Goal: Task Accomplishment & Management: Use online tool/utility

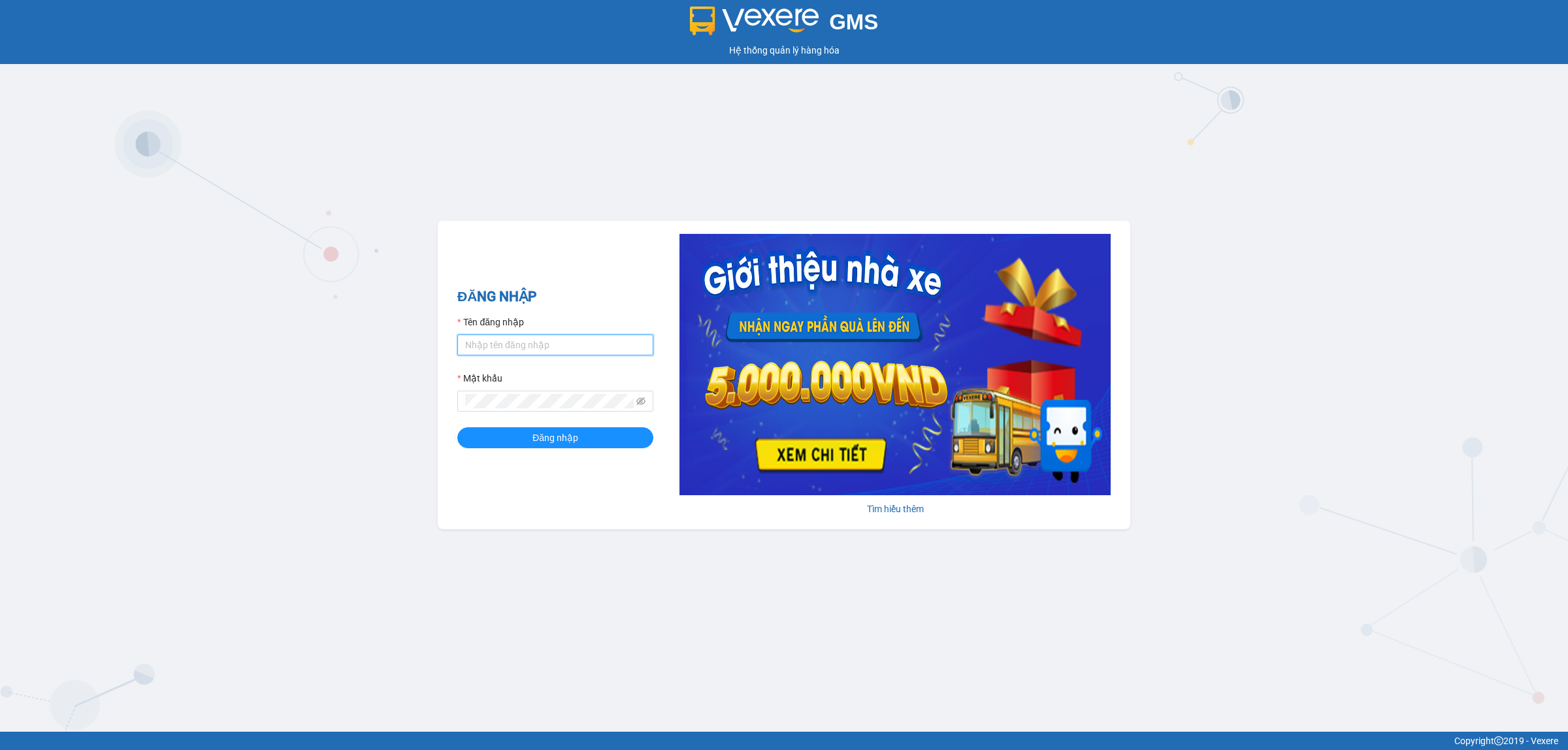
click at [546, 347] on input "Tên đăng nhập" at bounding box center [555, 345] width 196 height 21
paste input "dhphattai1.thanhcong"
type input "dhphattai1.thanhcong"
click at [457, 428] on button "Đăng nhập" at bounding box center [555, 438] width 196 height 21
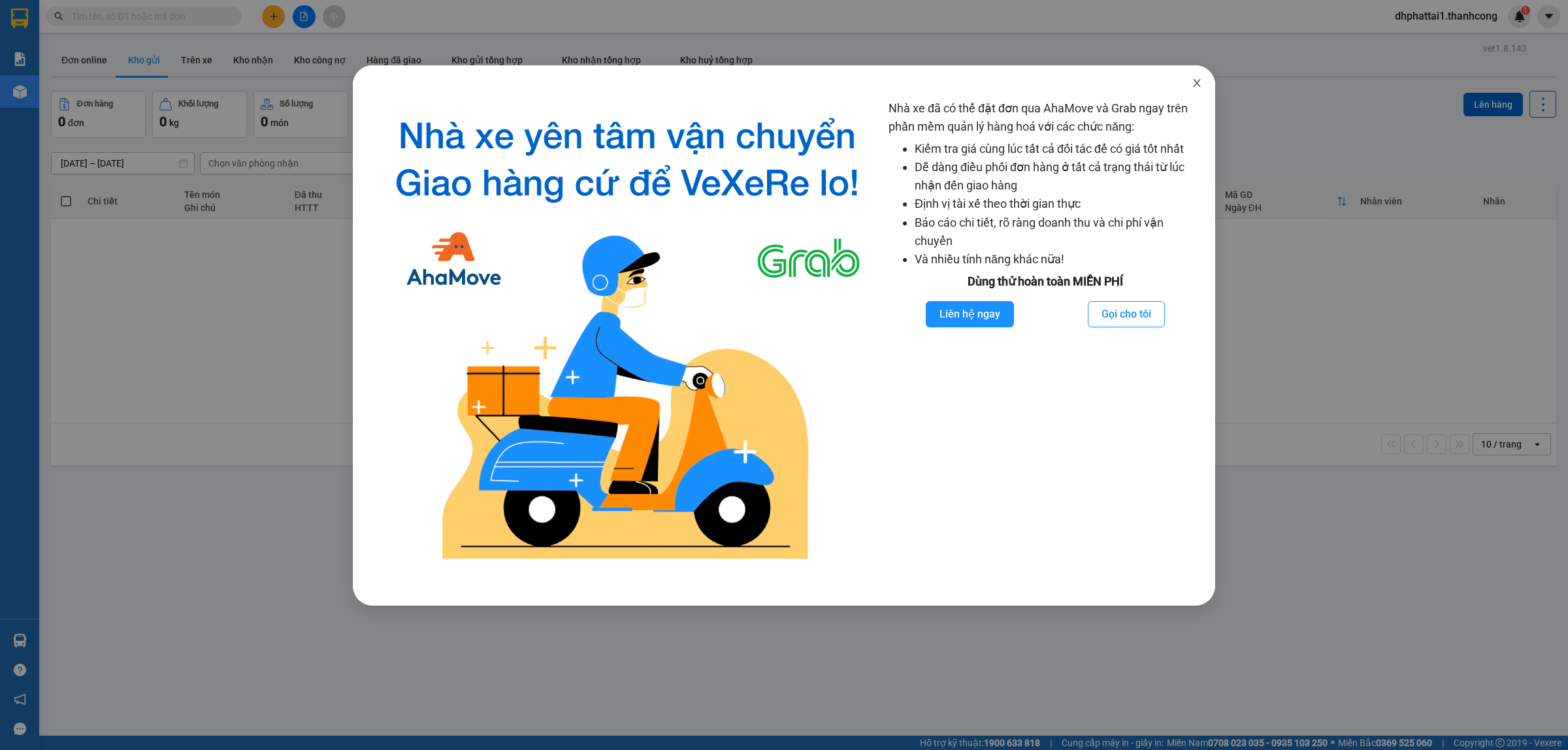
click at [1198, 82] on icon "close" at bounding box center [1196, 83] width 7 height 8
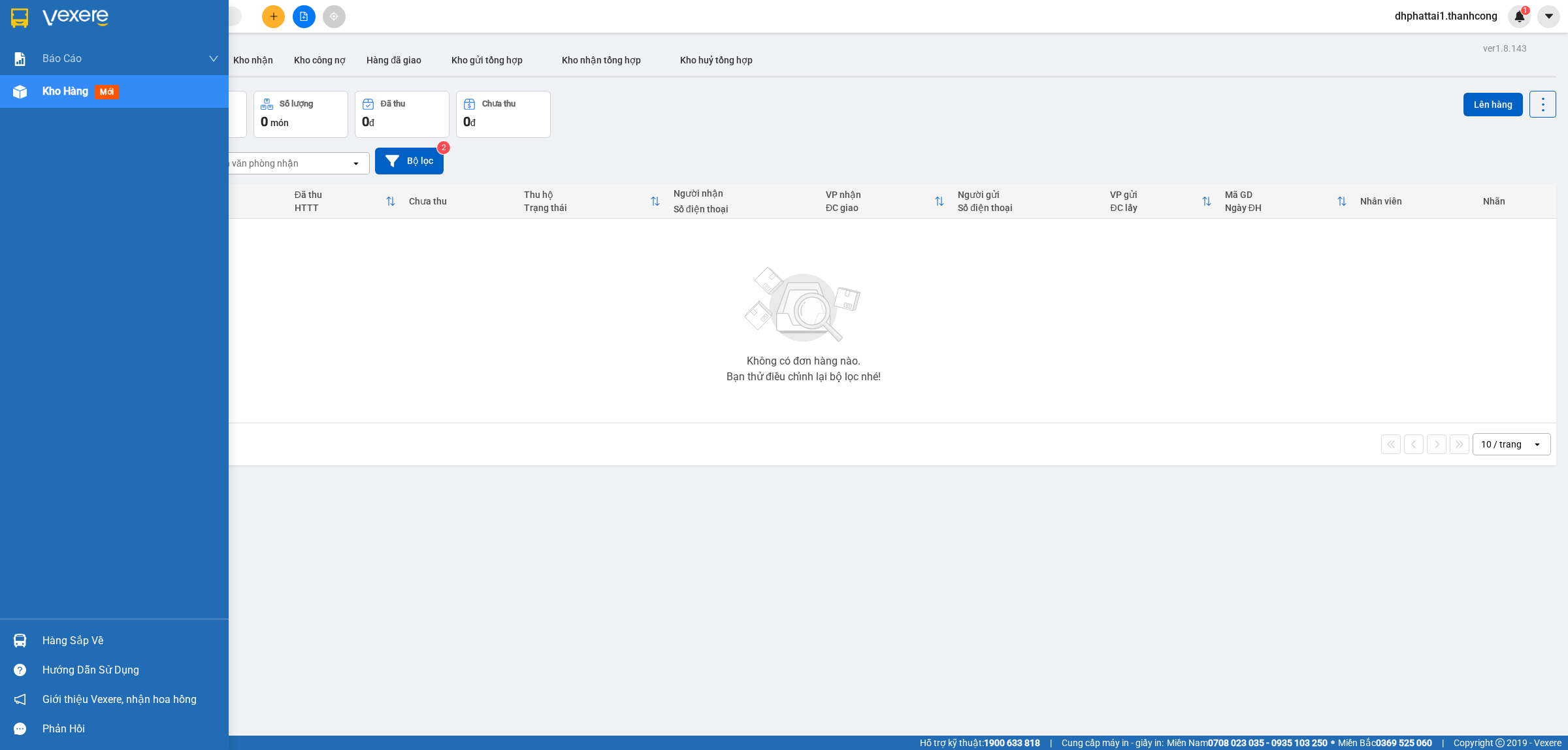
click at [83, 95] on span "Kho hàng" at bounding box center [65, 91] width 45 height 13
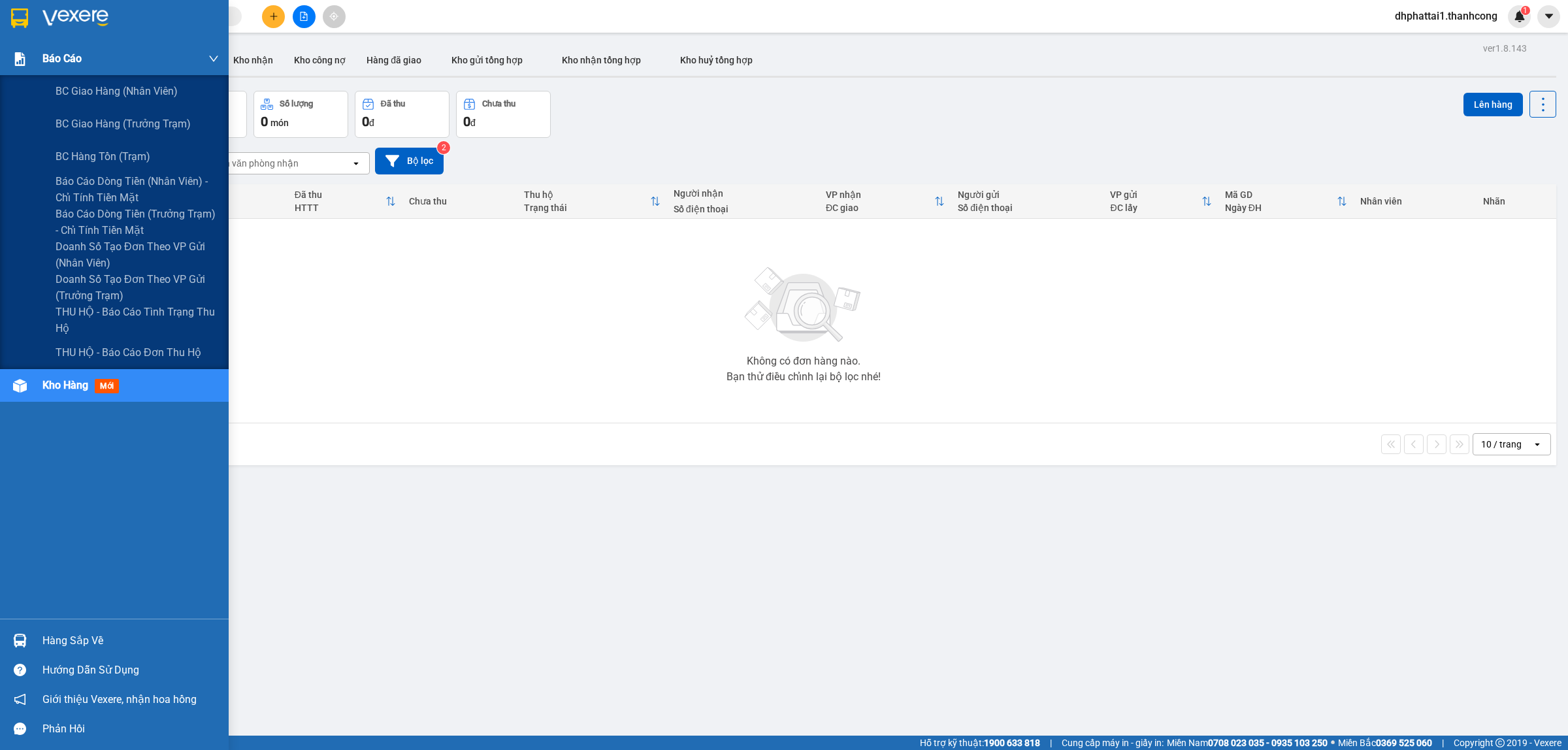
click at [44, 54] on span "Báo cáo" at bounding box center [61, 58] width 39 height 16
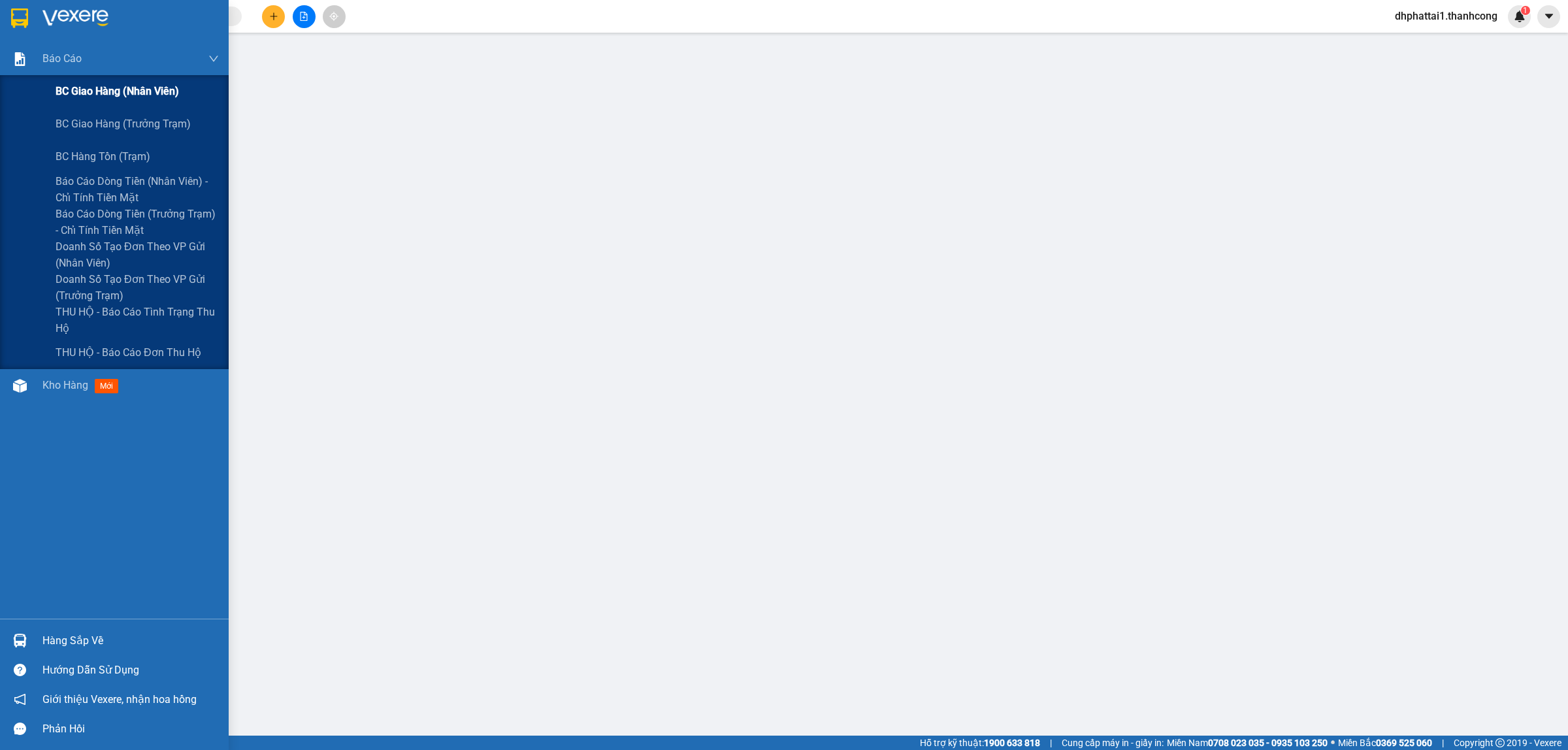
click at [27, 90] on div "BC giao hàng (nhân viên)" at bounding box center [114, 92] width 229 height 33
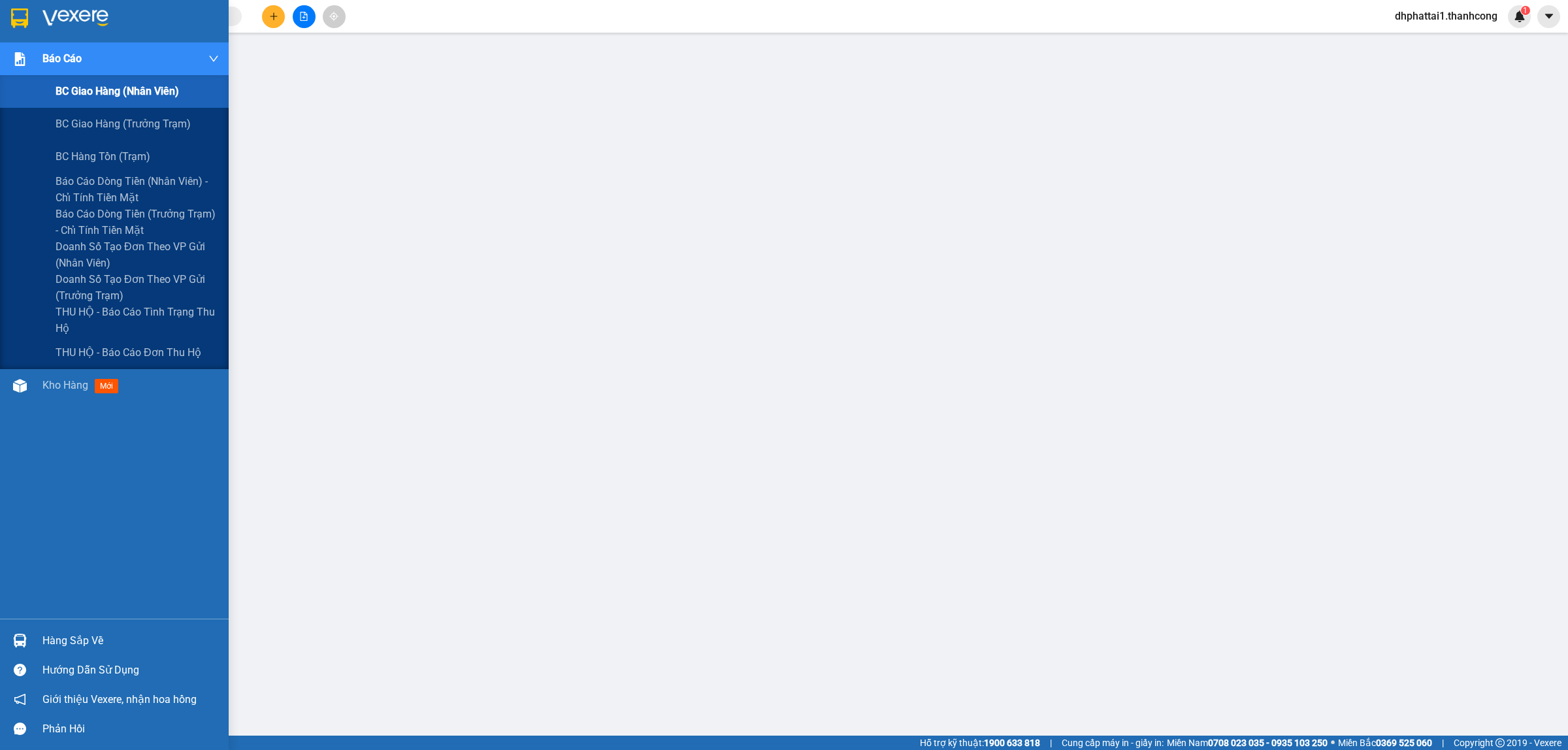
click at [27, 44] on div "Báo cáo" at bounding box center [114, 59] width 229 height 33
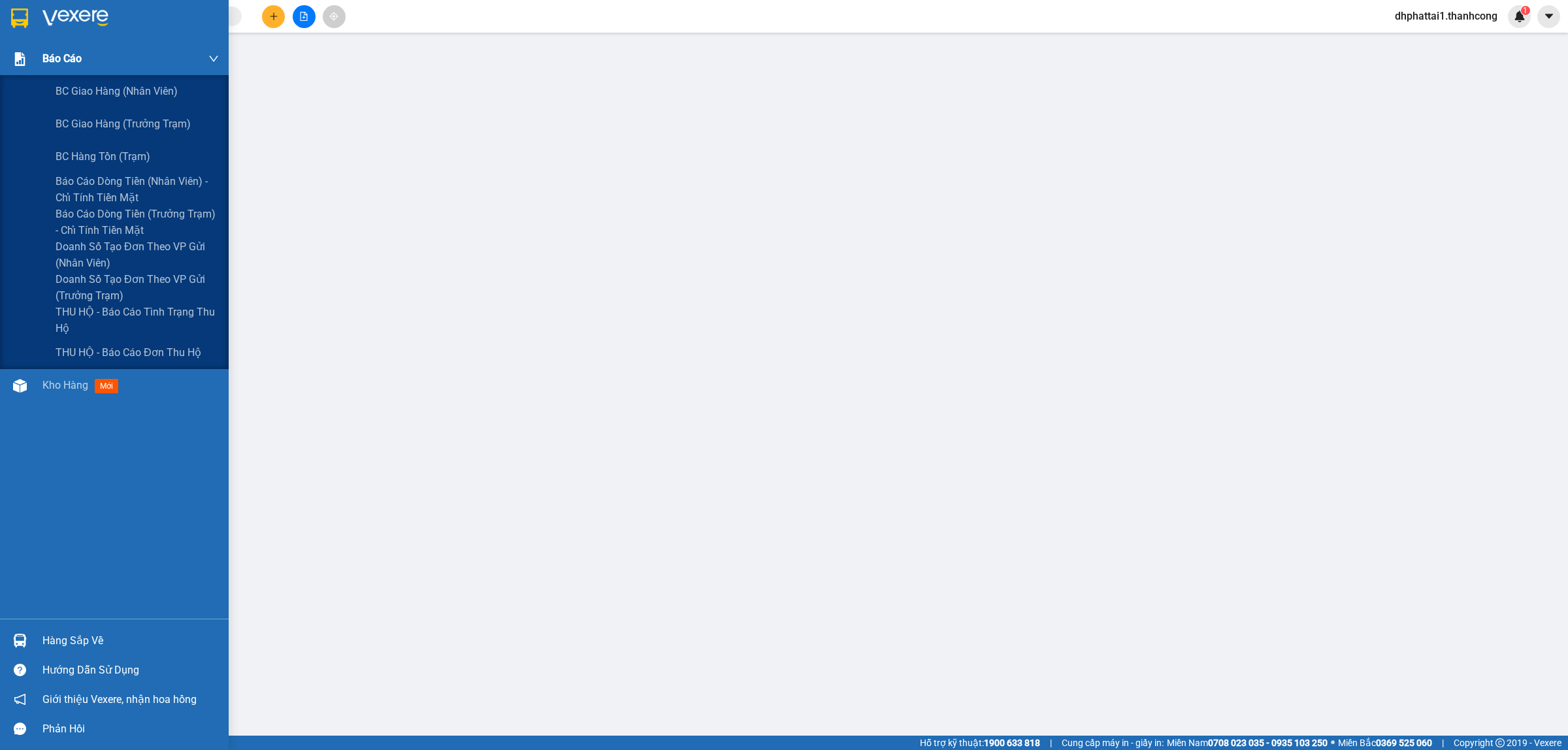
click at [26, 52] on img at bounding box center [20, 59] width 14 height 14
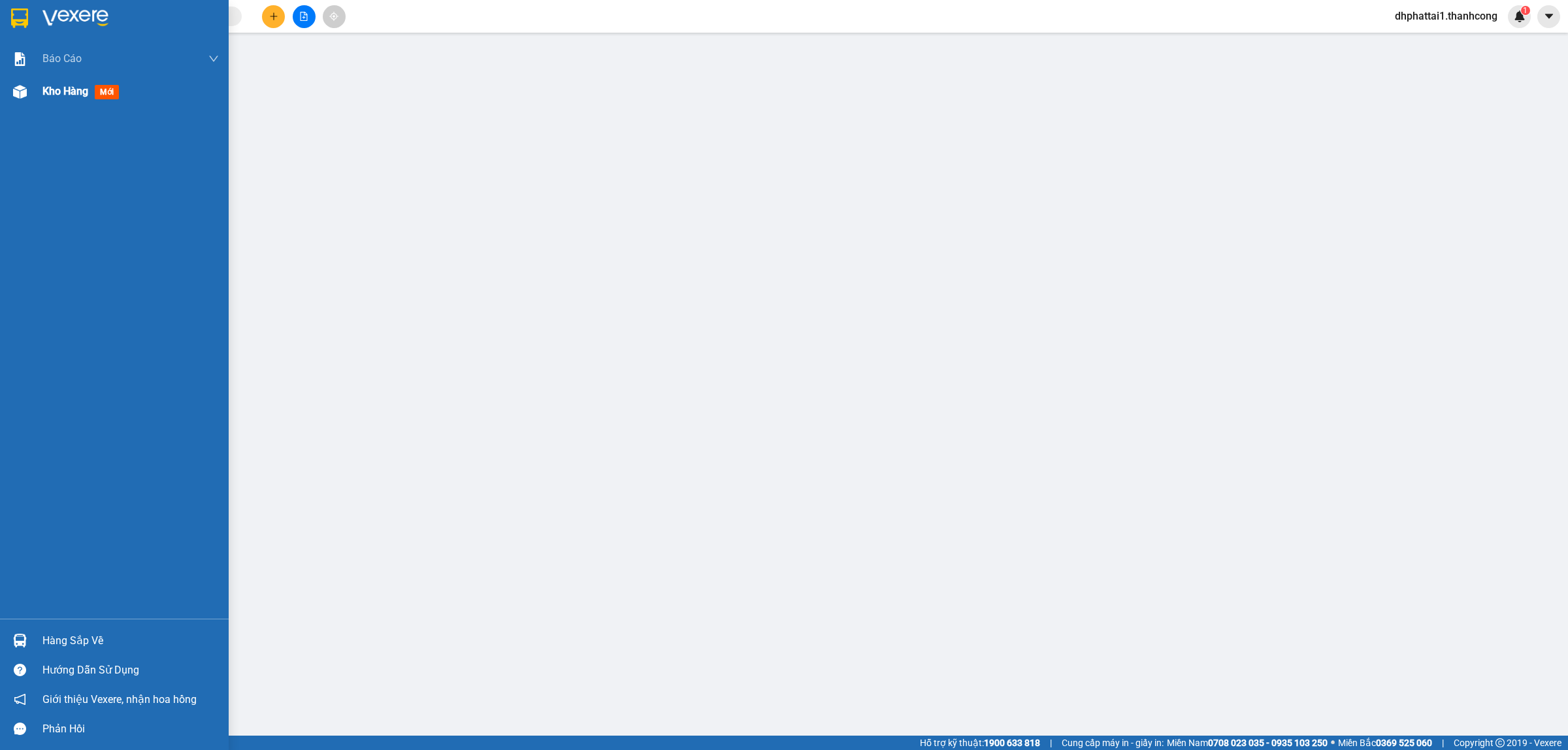
click at [67, 86] on span "Kho hàng" at bounding box center [65, 91] width 45 height 13
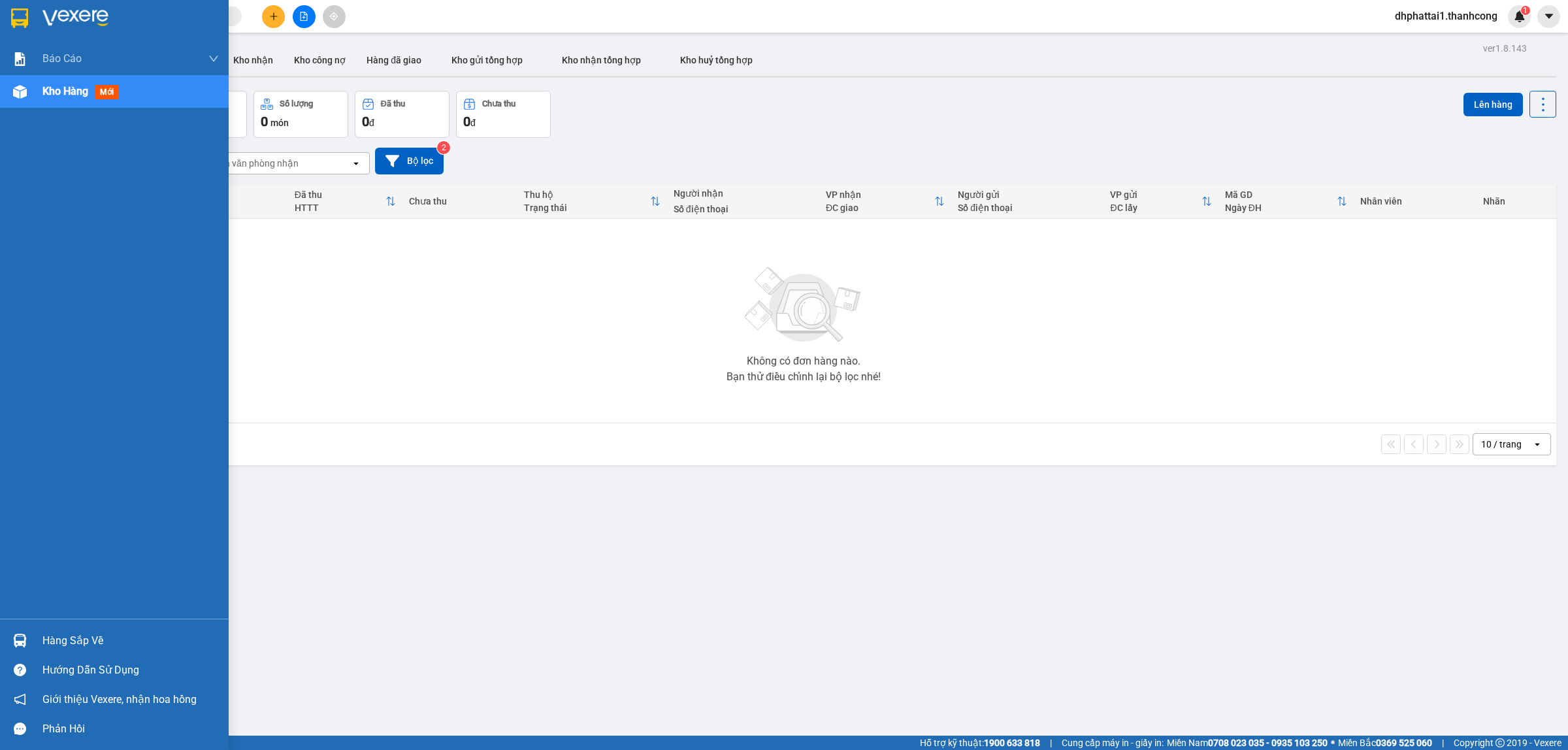
click at [24, 17] on img at bounding box center [20, 18] width 17 height 20
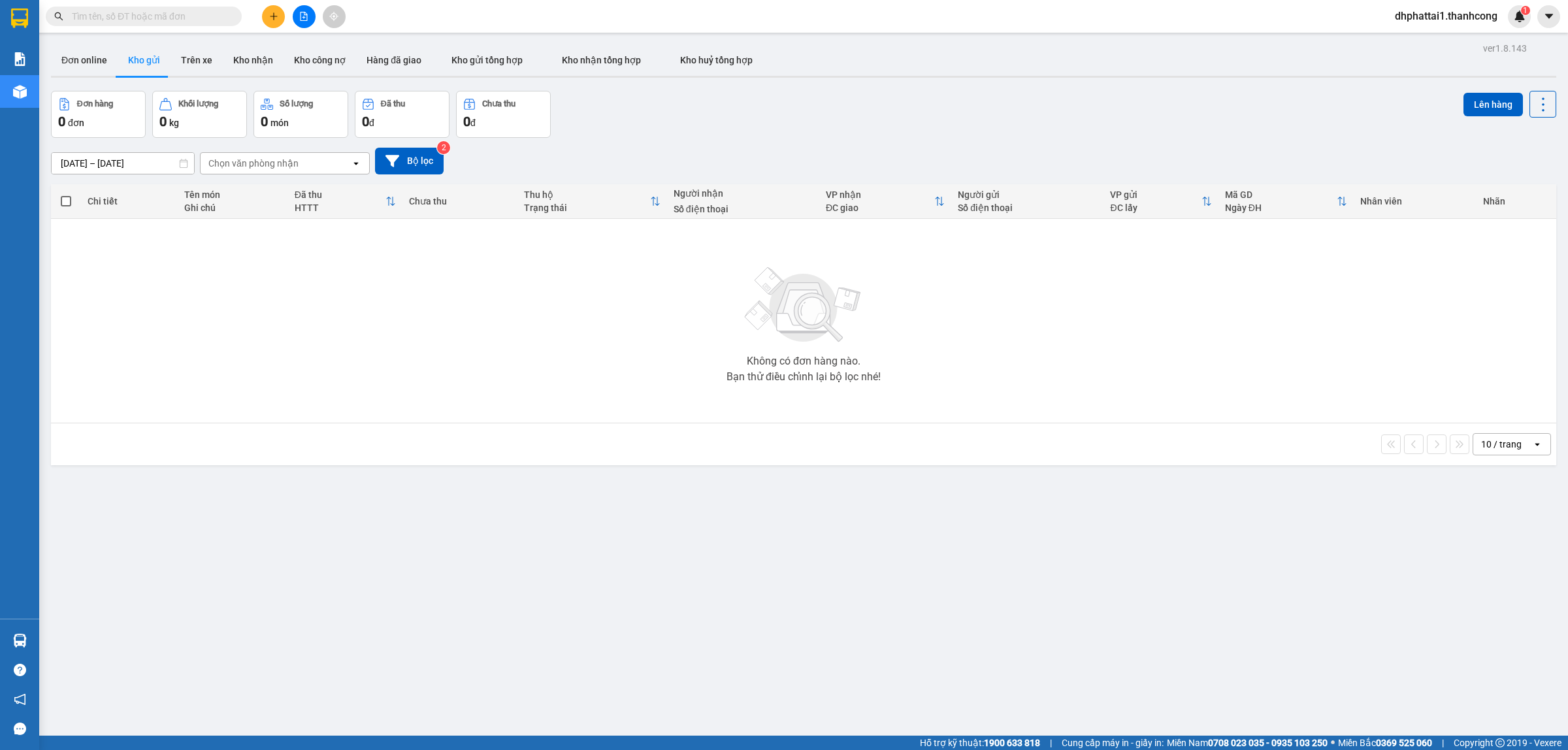
drag, startPoint x: 1001, startPoint y: 13, endPoint x: 1057, endPoint y: 52, distance: 68.2
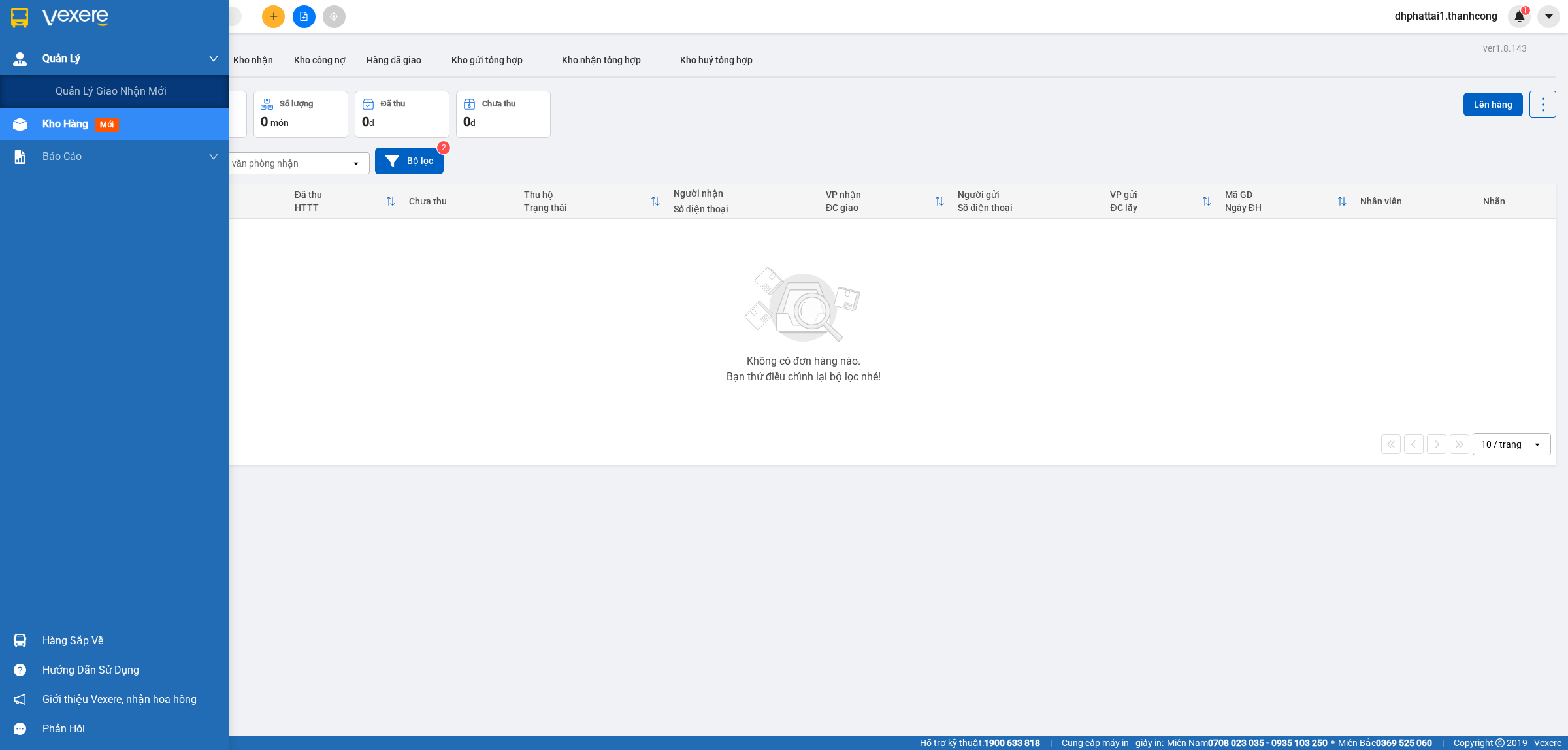
click at [53, 52] on span "Quản Lý" at bounding box center [61, 58] width 38 height 16
click at [89, 92] on span "Quản lý giao nhận mới" at bounding box center [111, 91] width 111 height 16
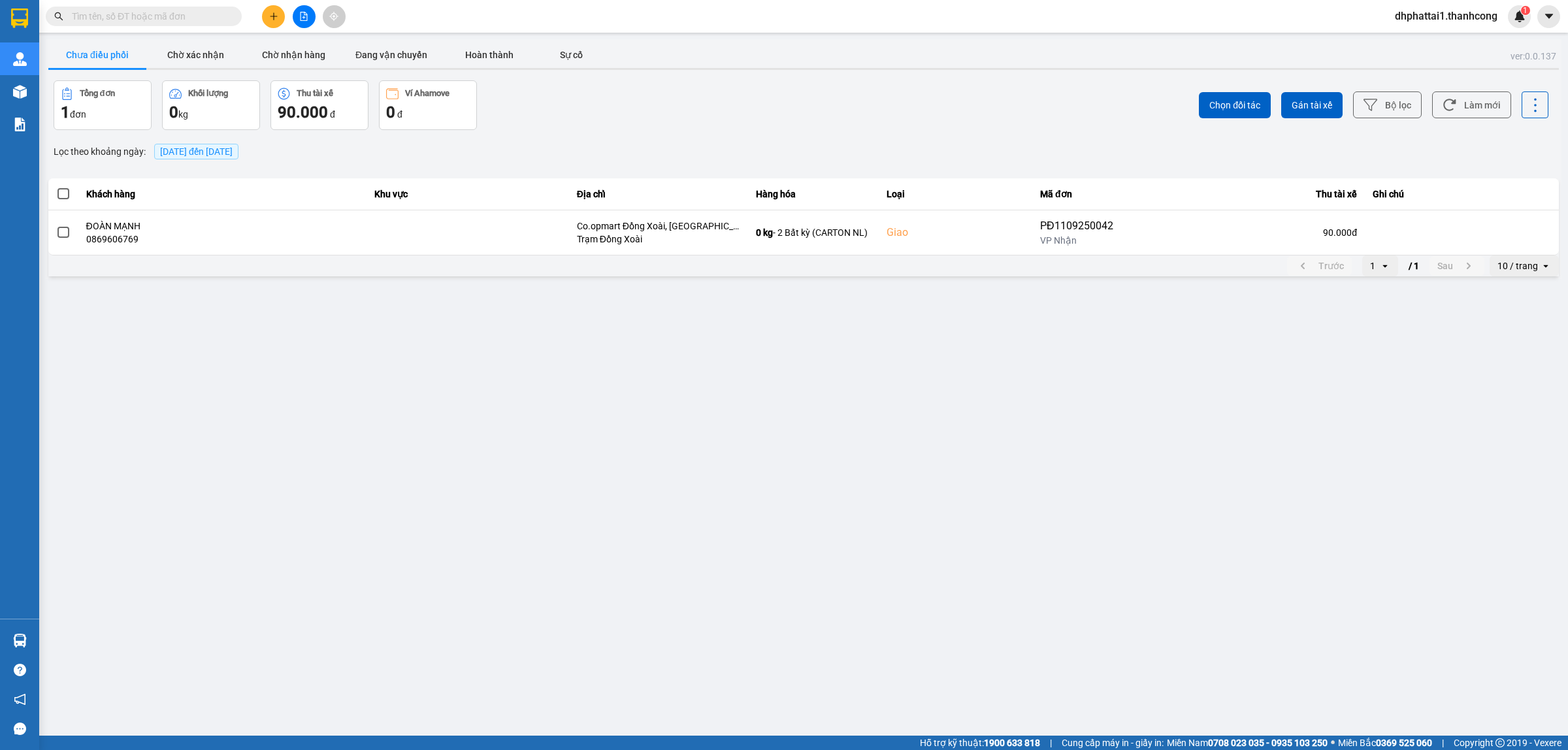
click at [152, 8] on span at bounding box center [143, 16] width 196 height 20
click at [150, 12] on input "text" at bounding box center [149, 16] width 154 height 14
paste input "dhphattai1.thanhcong"
type input "dhphattai1.thanhcong"
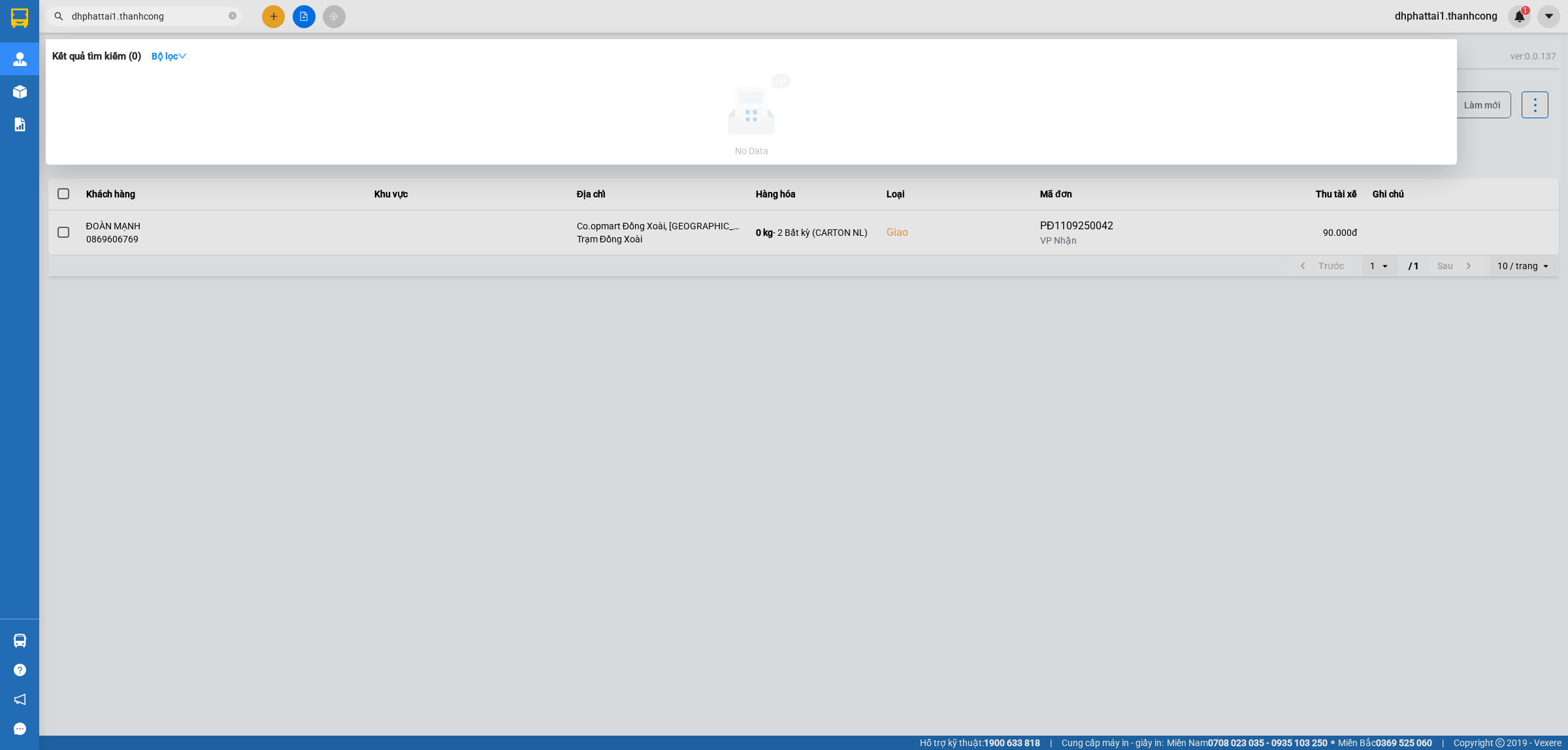
click at [150, 12] on input "dhphattai1.thanhcong" at bounding box center [149, 16] width 154 height 14
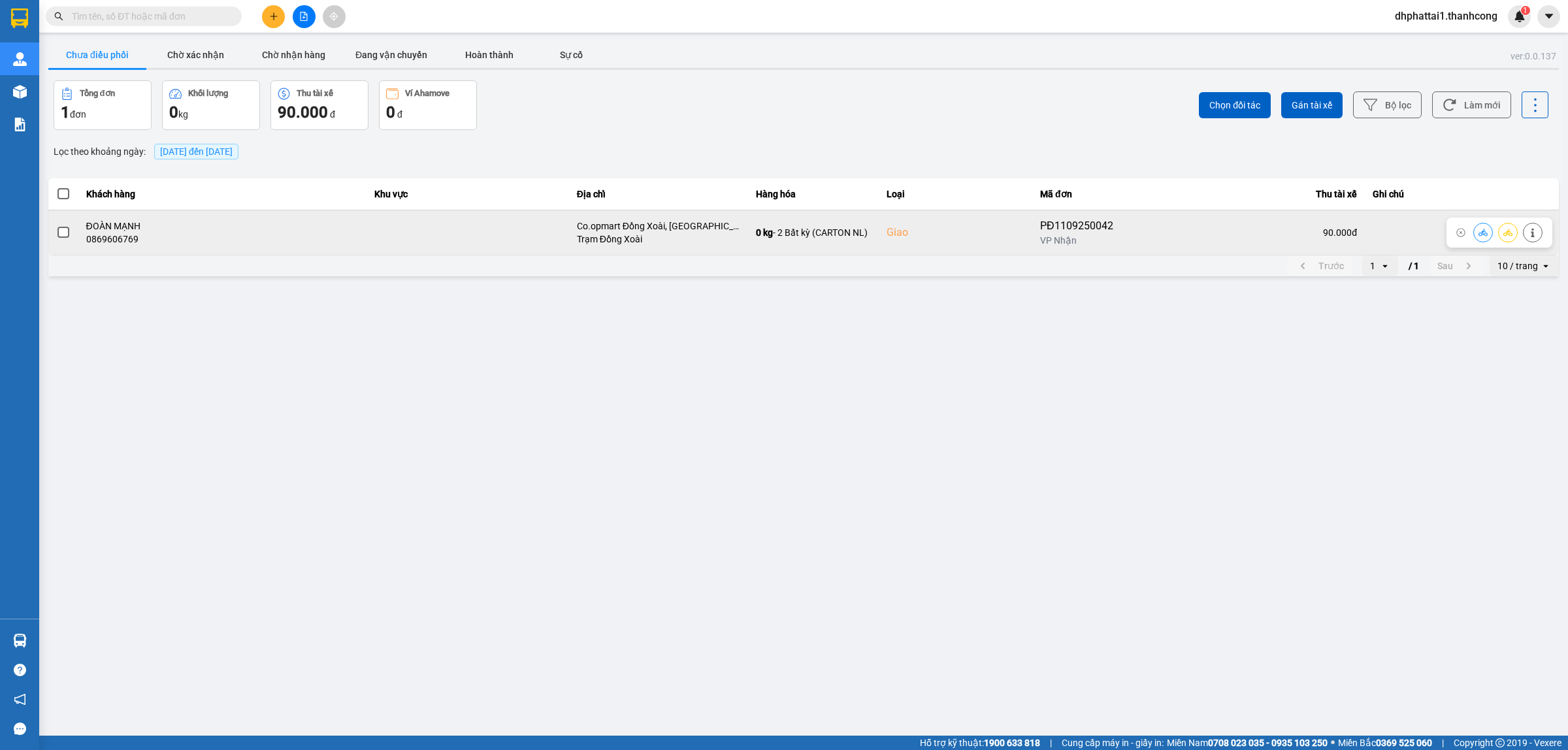
click at [1091, 227] on div "PĐ1109250042" at bounding box center [1081, 226] width 82 height 16
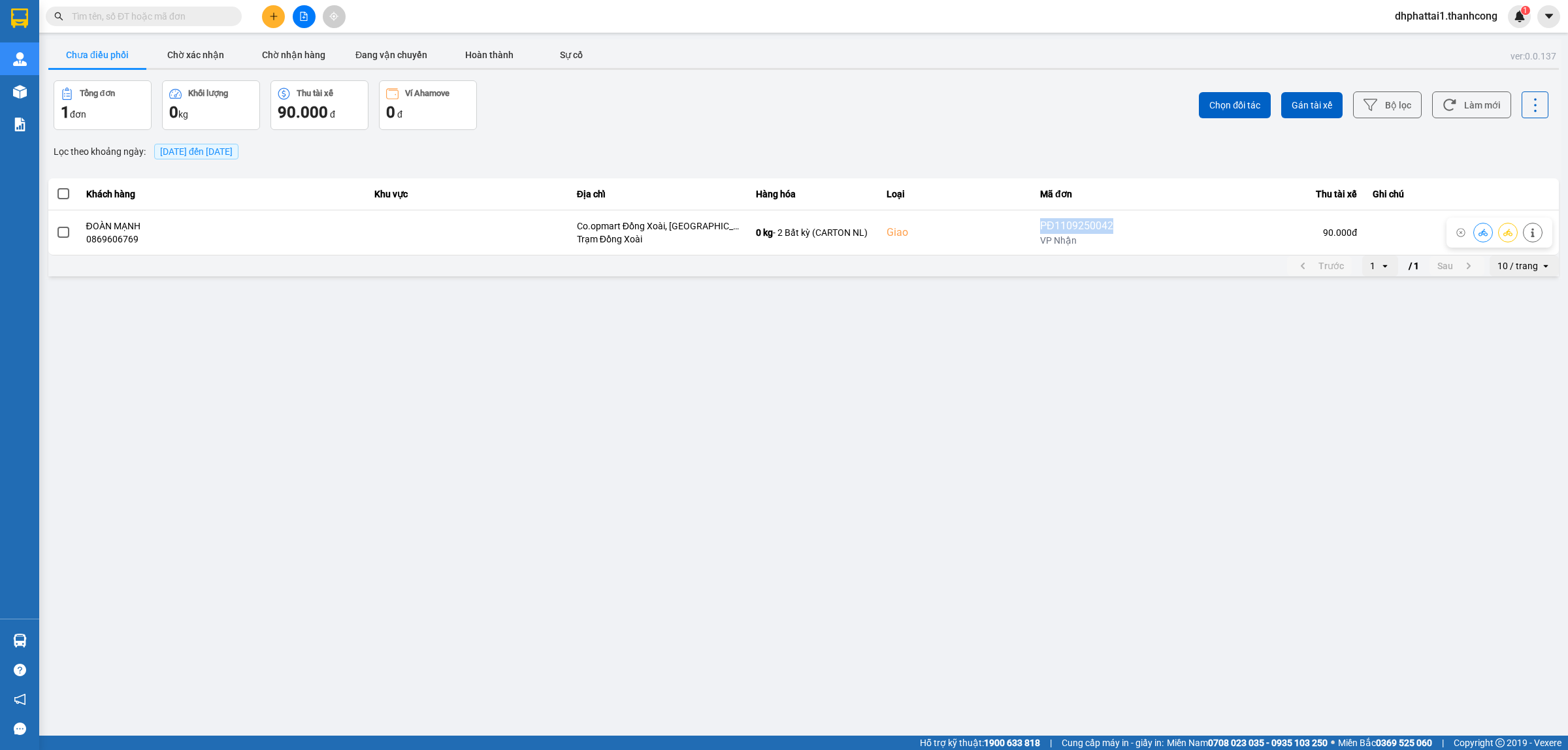
copy div "PĐ1109250042"
click at [219, 11] on input "text" at bounding box center [149, 16] width 154 height 14
paste input "PĐ1109250042"
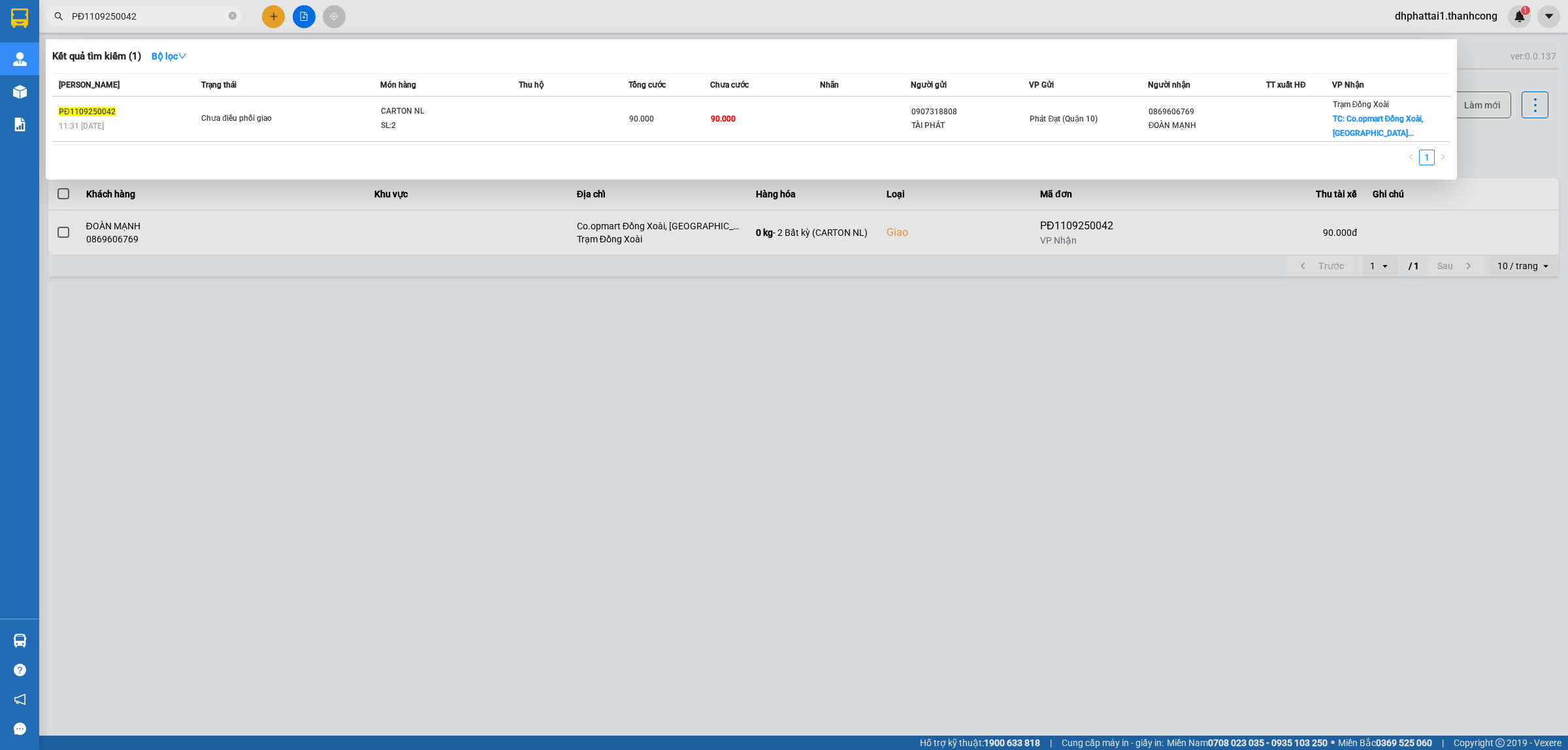
type input "PĐ1109250042"
click at [1227, 316] on div at bounding box center [784, 375] width 1568 height 750
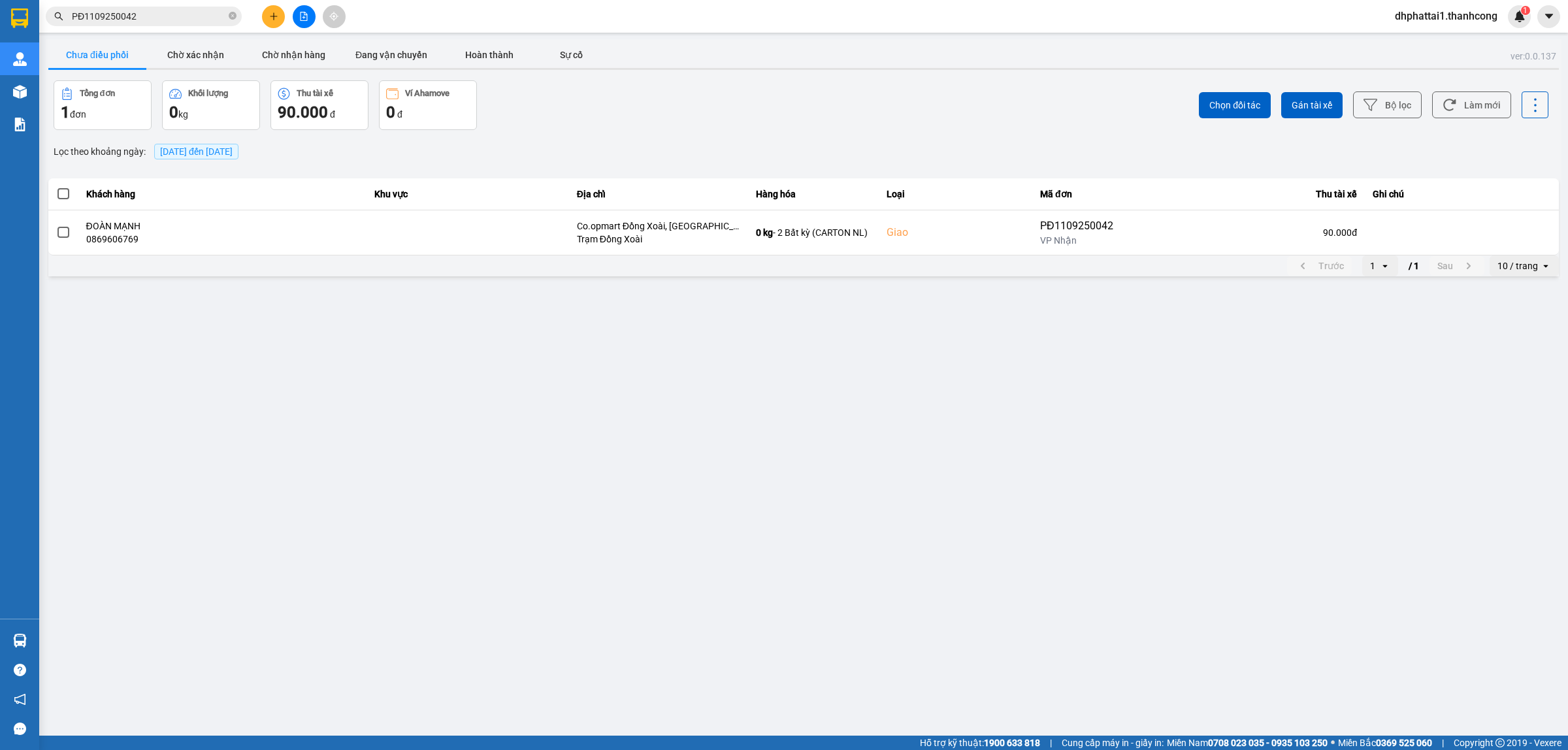
click at [1528, 100] on icon at bounding box center [1535, 105] width 18 height 18
click at [1451, 154] on div "Lọc theo khoảng ngày : 12/09/2025 đến 12/09/2025" at bounding box center [803, 152] width 1511 height 22
click at [202, 54] on button "Chờ xác nhận" at bounding box center [195, 55] width 98 height 26
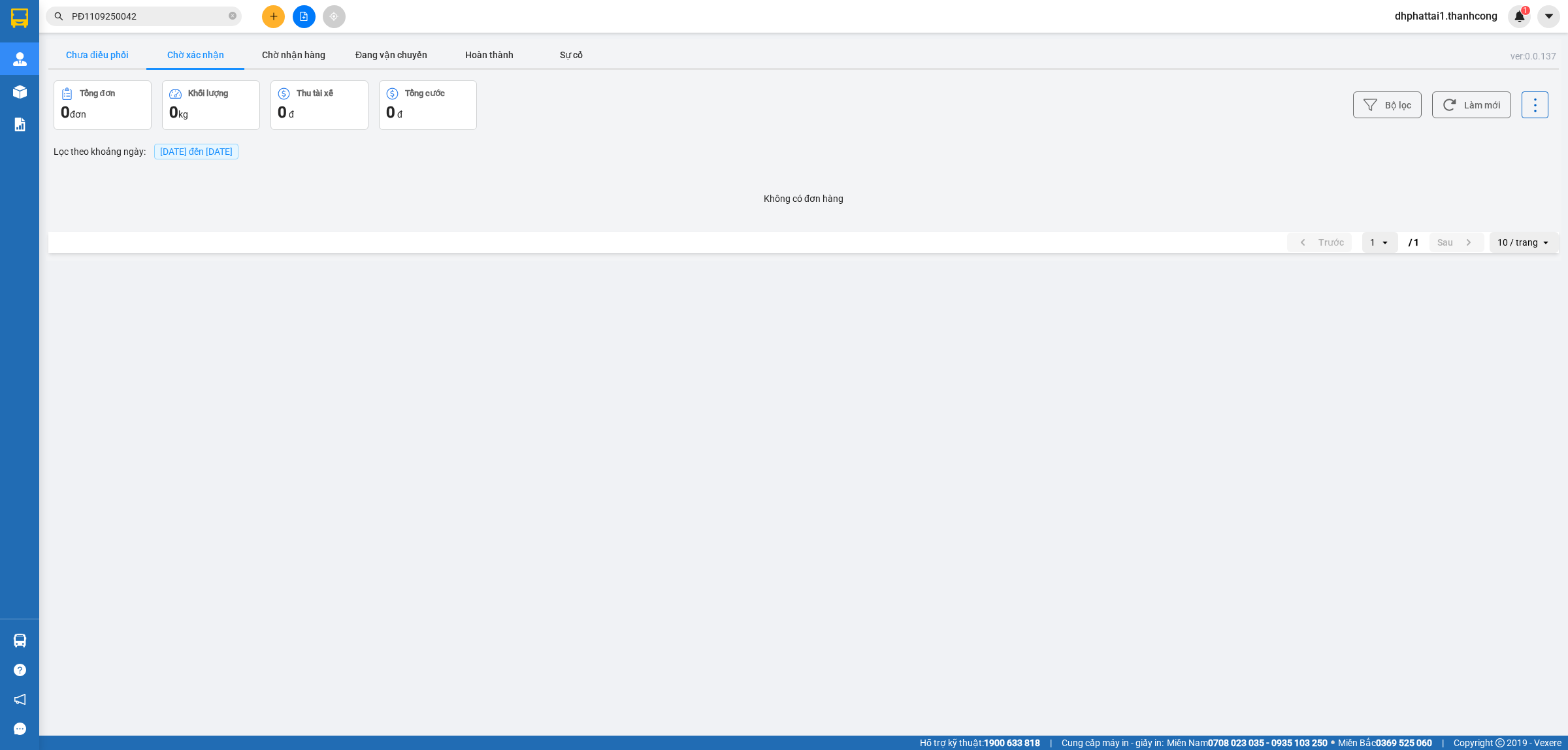
click at [113, 49] on button "Chưa điều phối" at bounding box center [97, 55] width 98 height 26
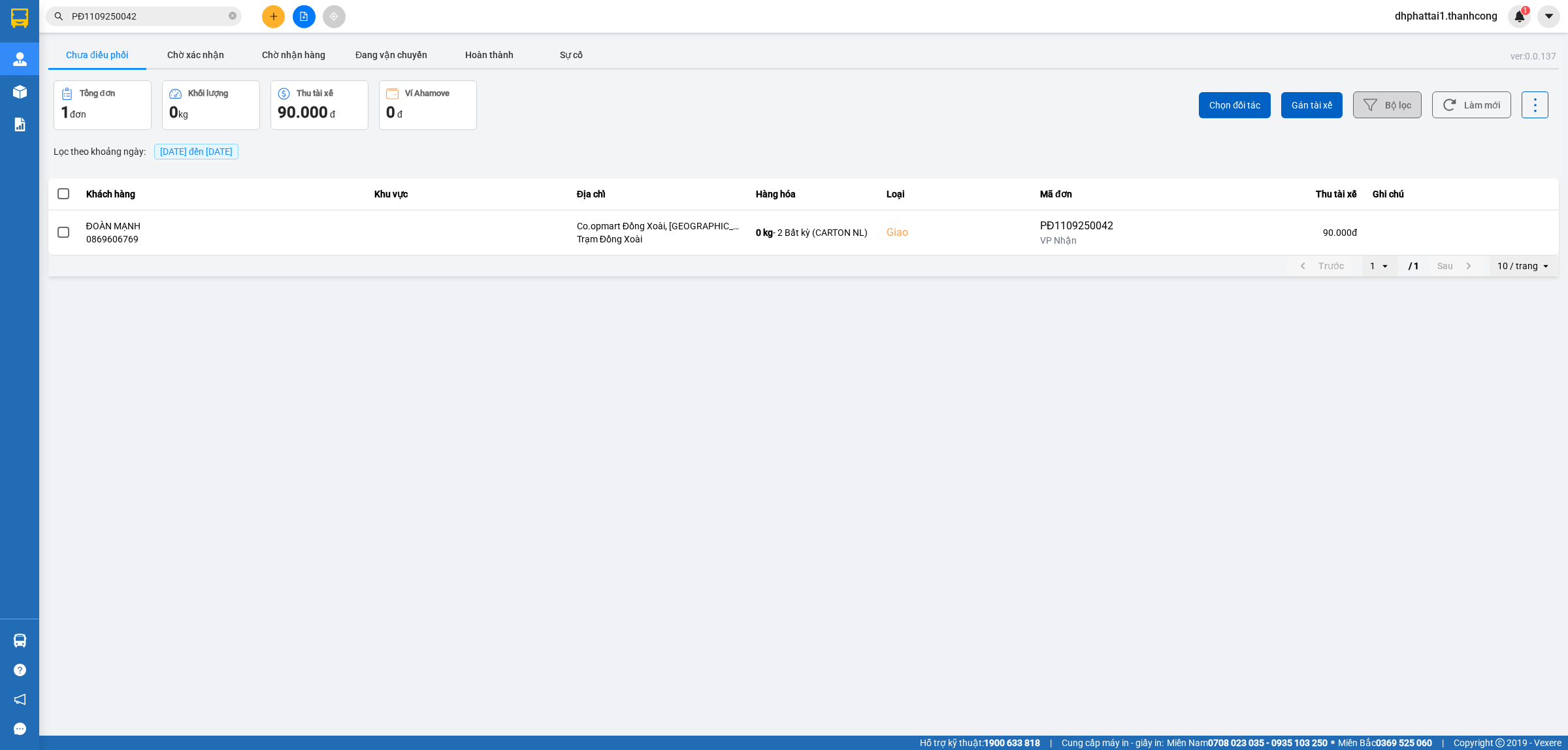
click at [1412, 100] on button "Bộ lọc" at bounding box center [1387, 105] width 69 height 27
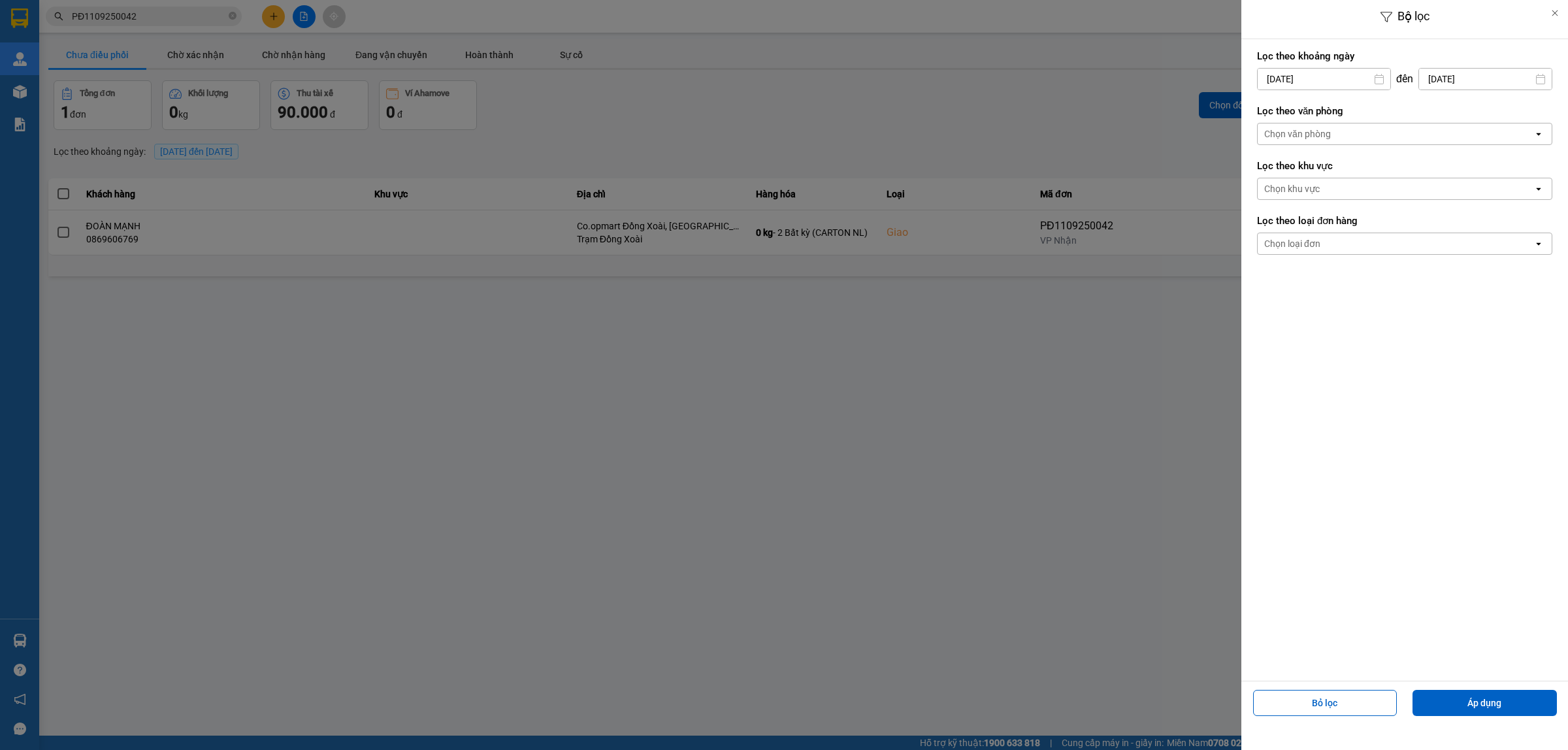
click at [1392, 135] on div "Chọn văn phòng" at bounding box center [1395, 134] width 275 height 21
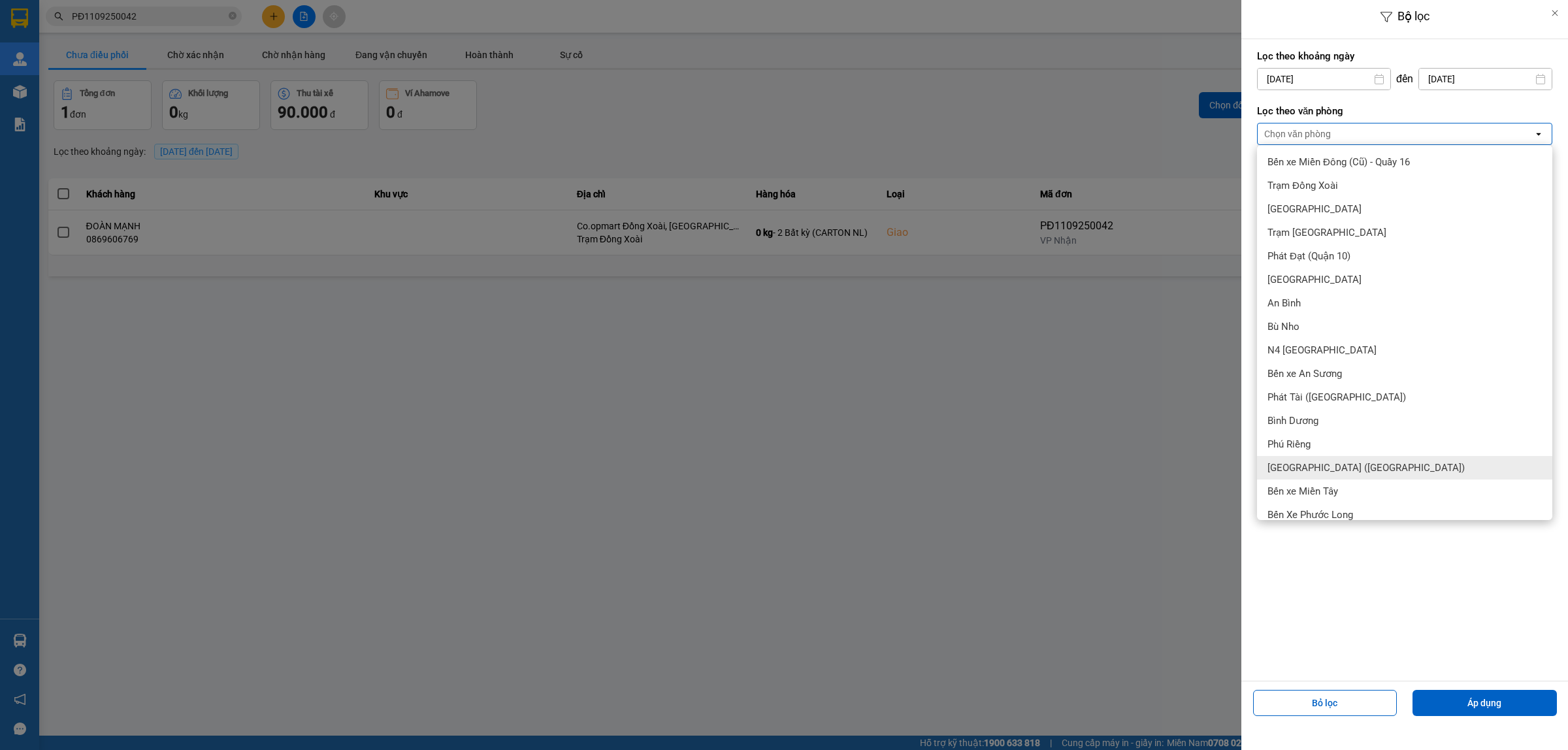
scroll to position [128, 0]
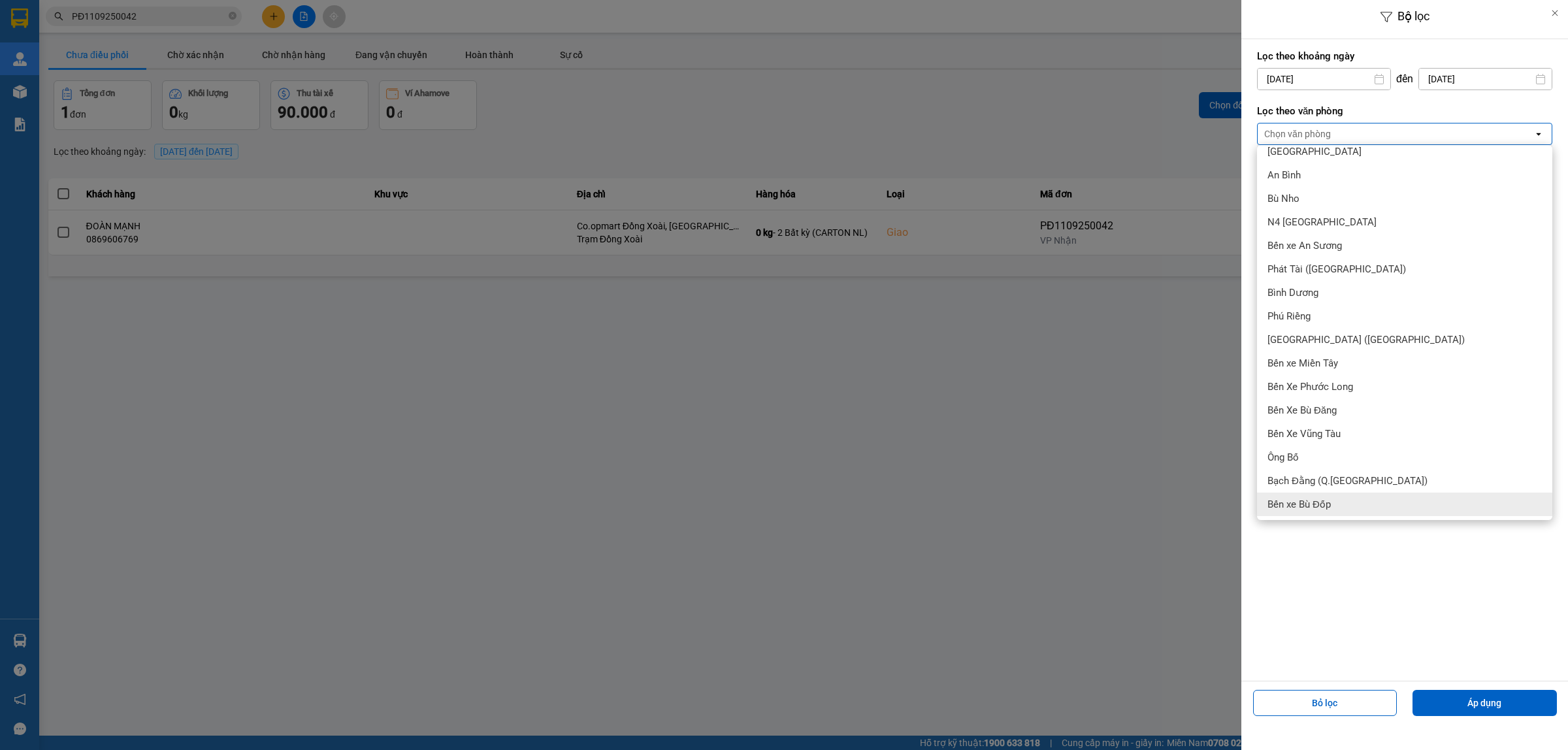
click at [1389, 583] on div "Lọc theo khoảng ngày 12/09/2025 Press the down arrow key to interact with the c…" at bounding box center [1405, 360] width 327 height 642
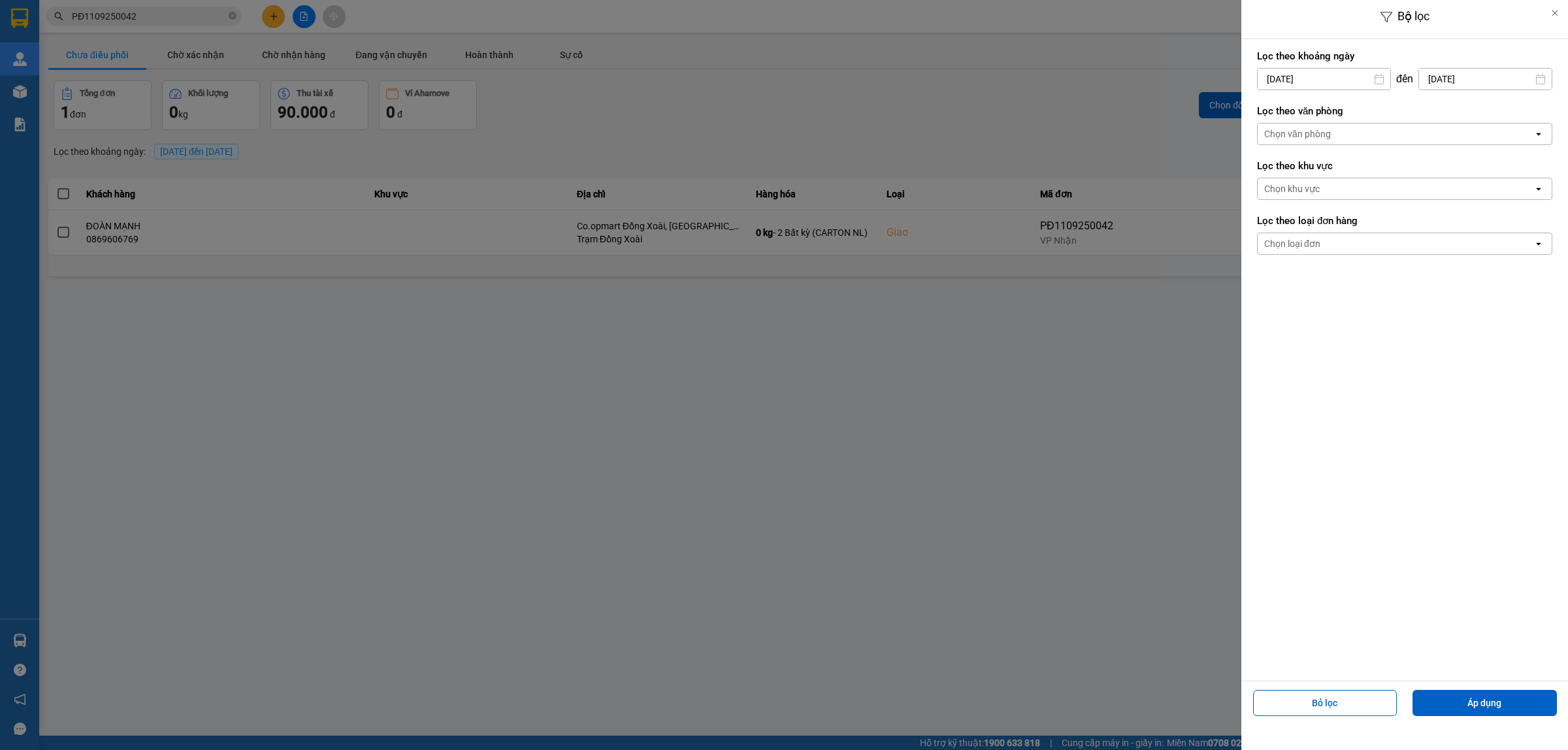
click at [1353, 128] on div "Chọn văn phòng" at bounding box center [1395, 134] width 275 height 21
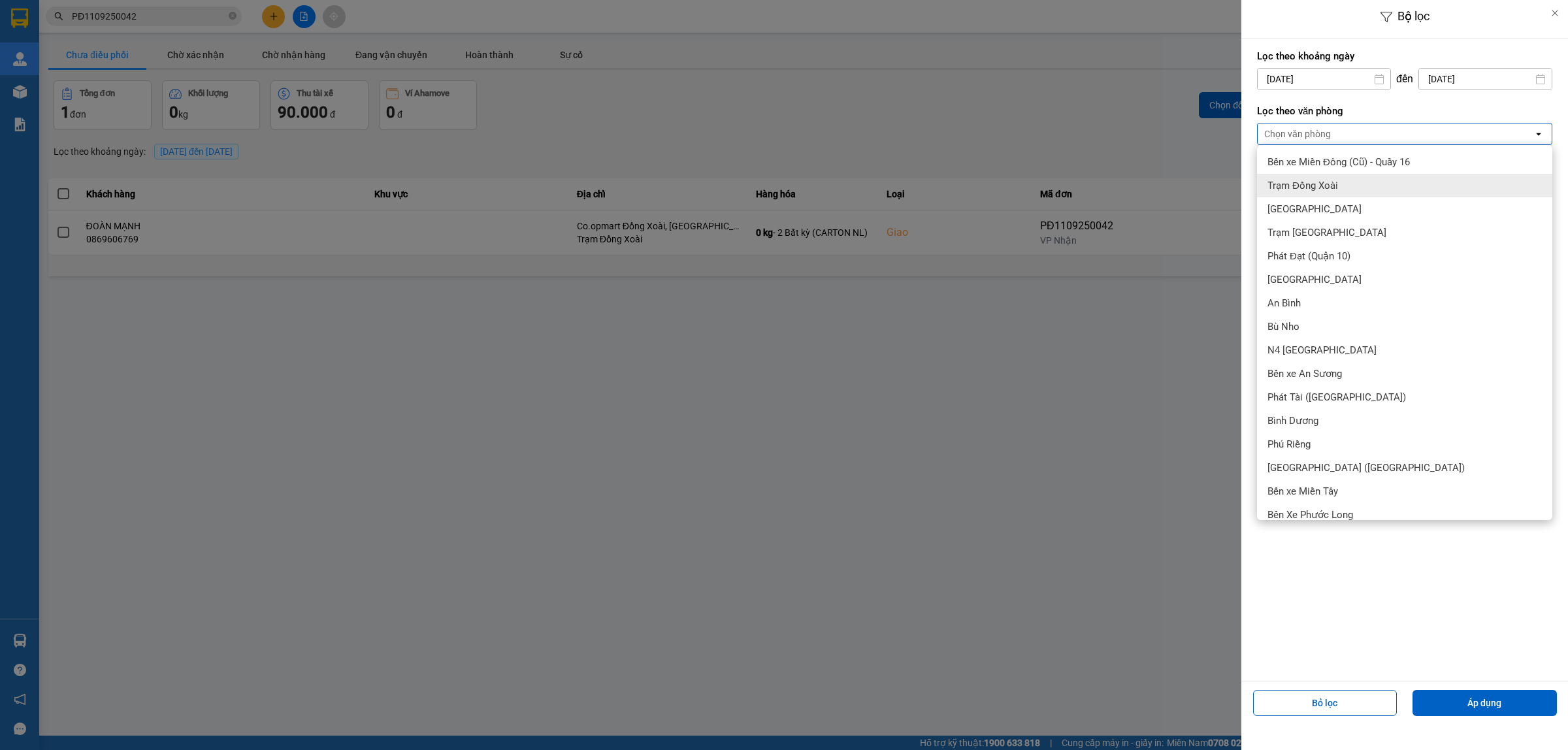
click at [1343, 183] on div "Trạm Đồng Xoài" at bounding box center [1405, 186] width 295 height 24
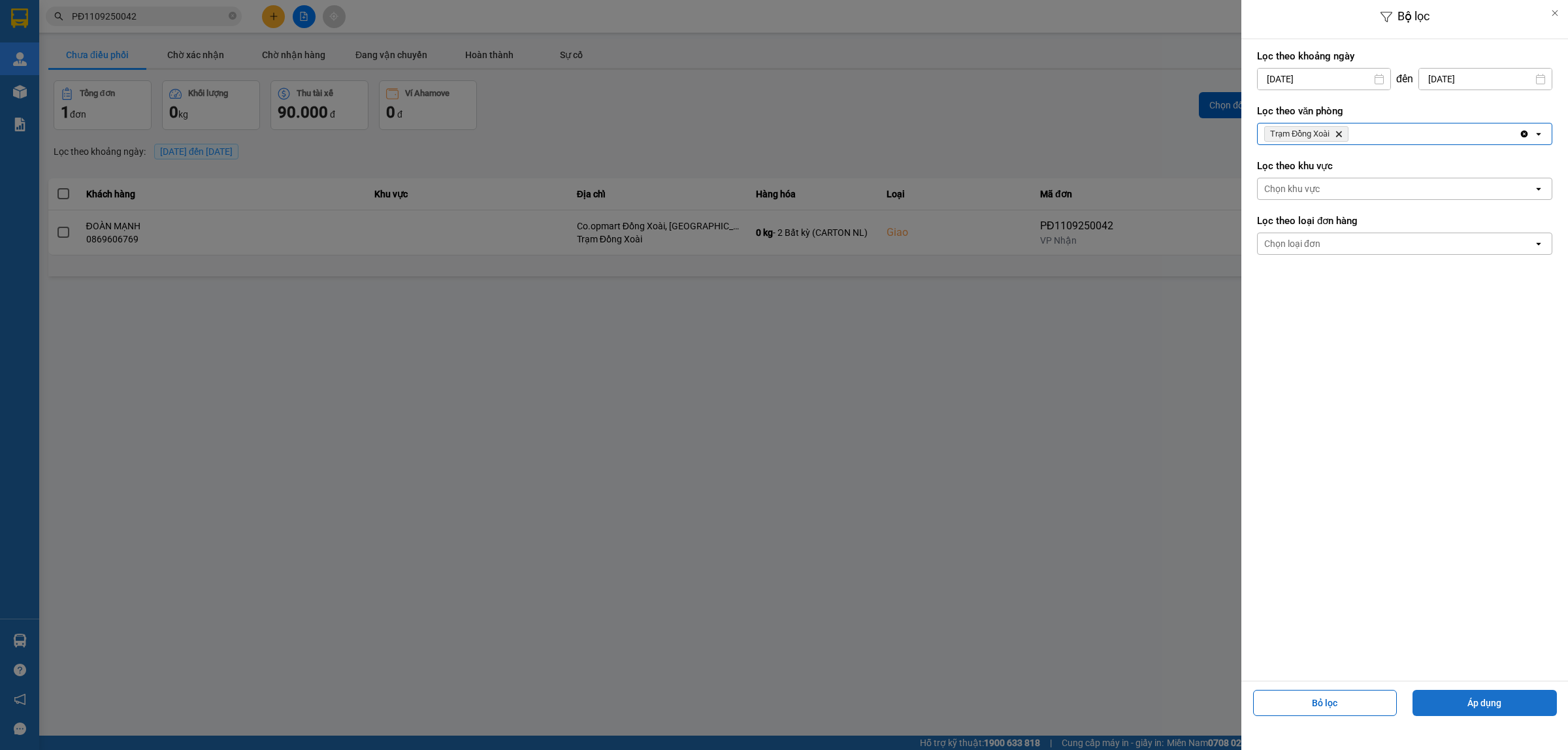
click at [1469, 712] on button "Áp dụng" at bounding box center [1484, 703] width 144 height 26
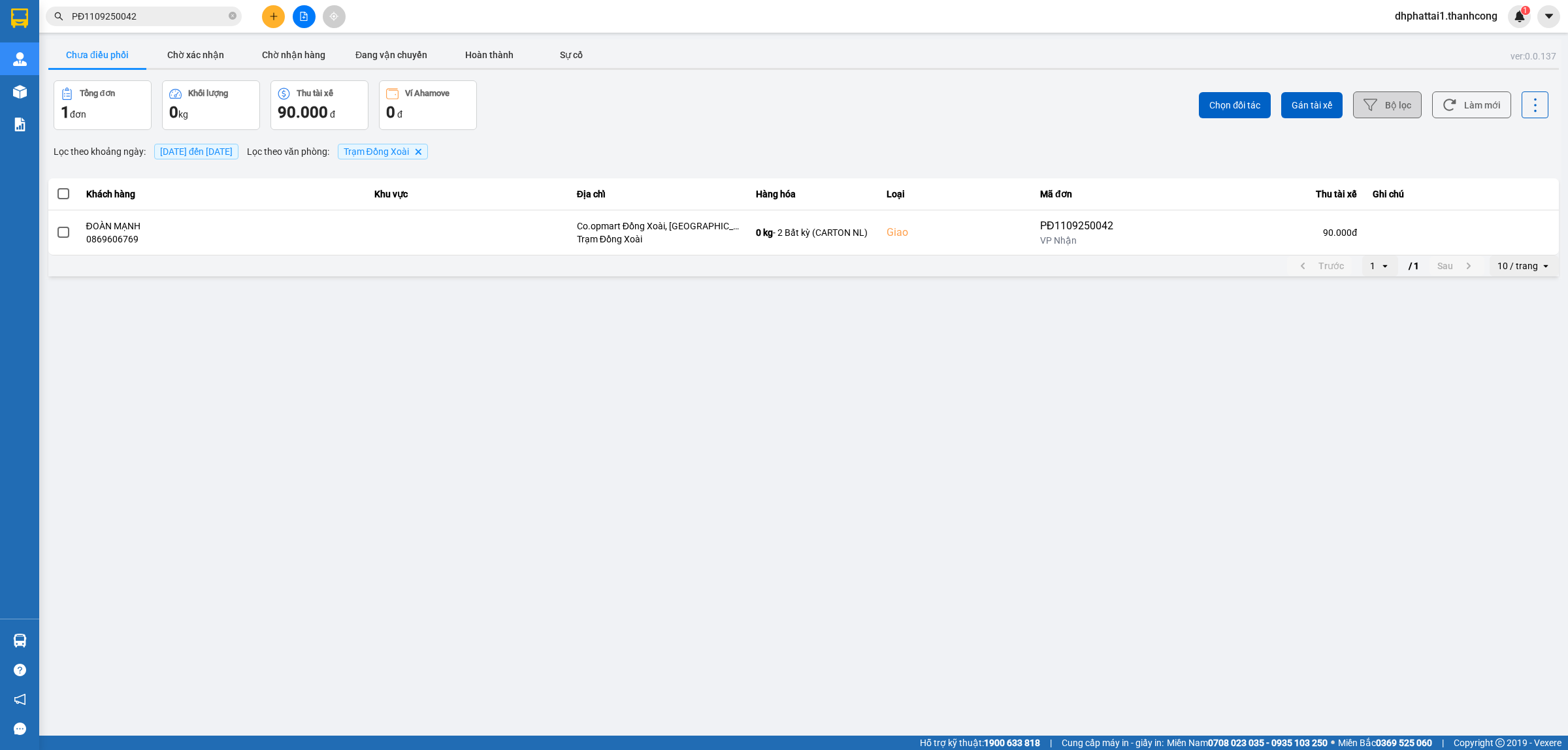
click at [1400, 98] on button "Bộ lọc" at bounding box center [1387, 105] width 69 height 27
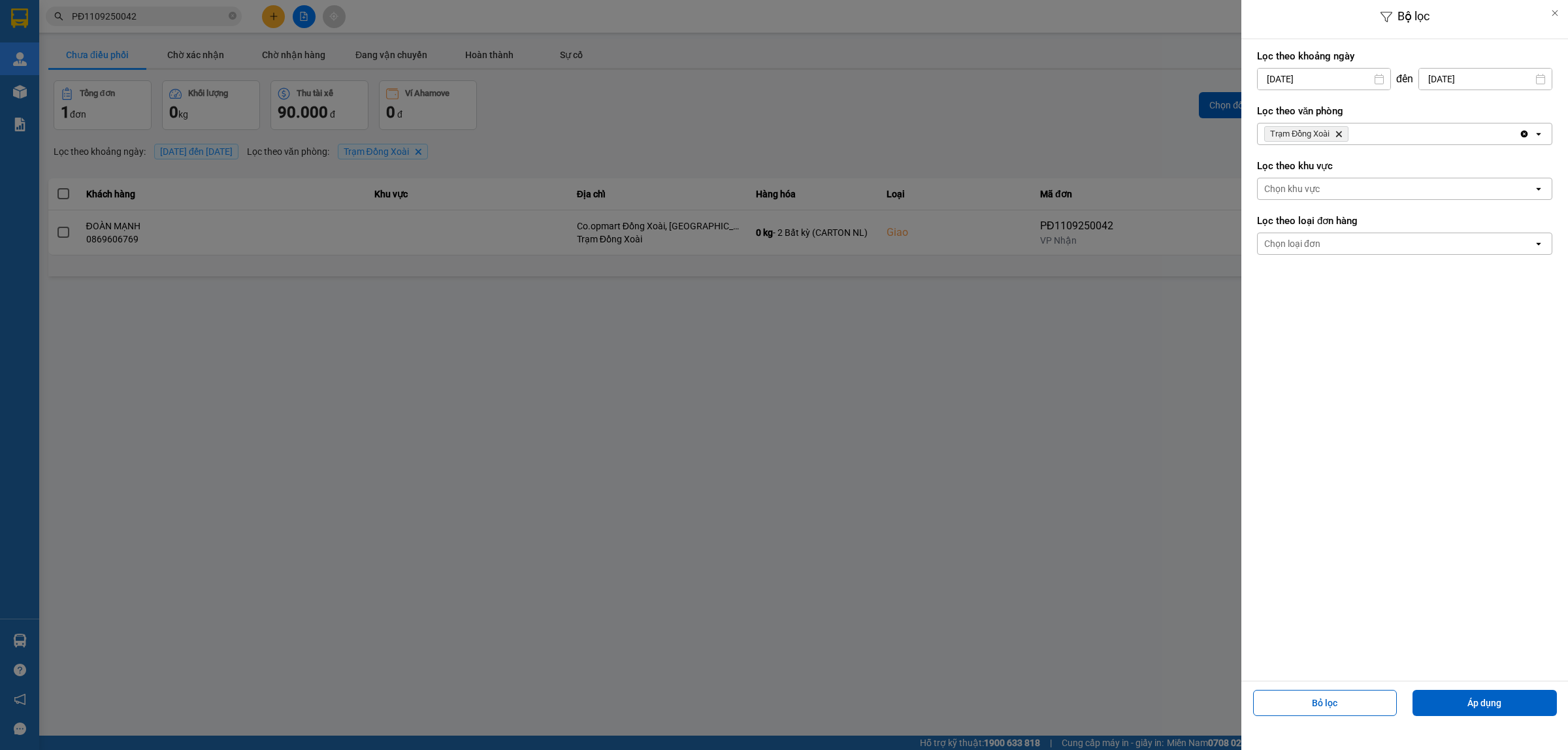
click at [1343, 132] on icon "Delete" at bounding box center [1339, 134] width 8 height 8
click at [118, 15] on div at bounding box center [784, 375] width 1568 height 750
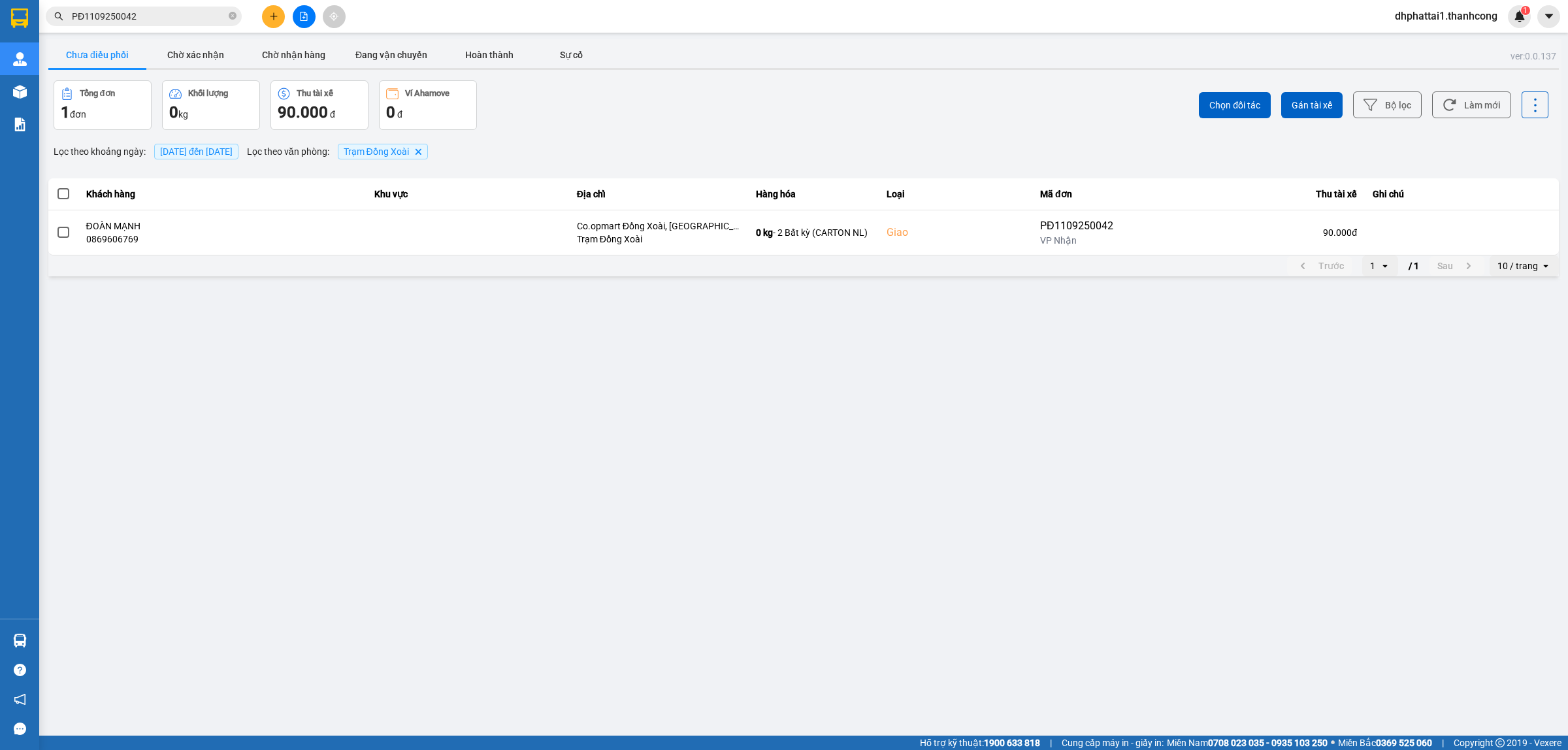
click at [121, 15] on div at bounding box center [784, 375] width 1568 height 750
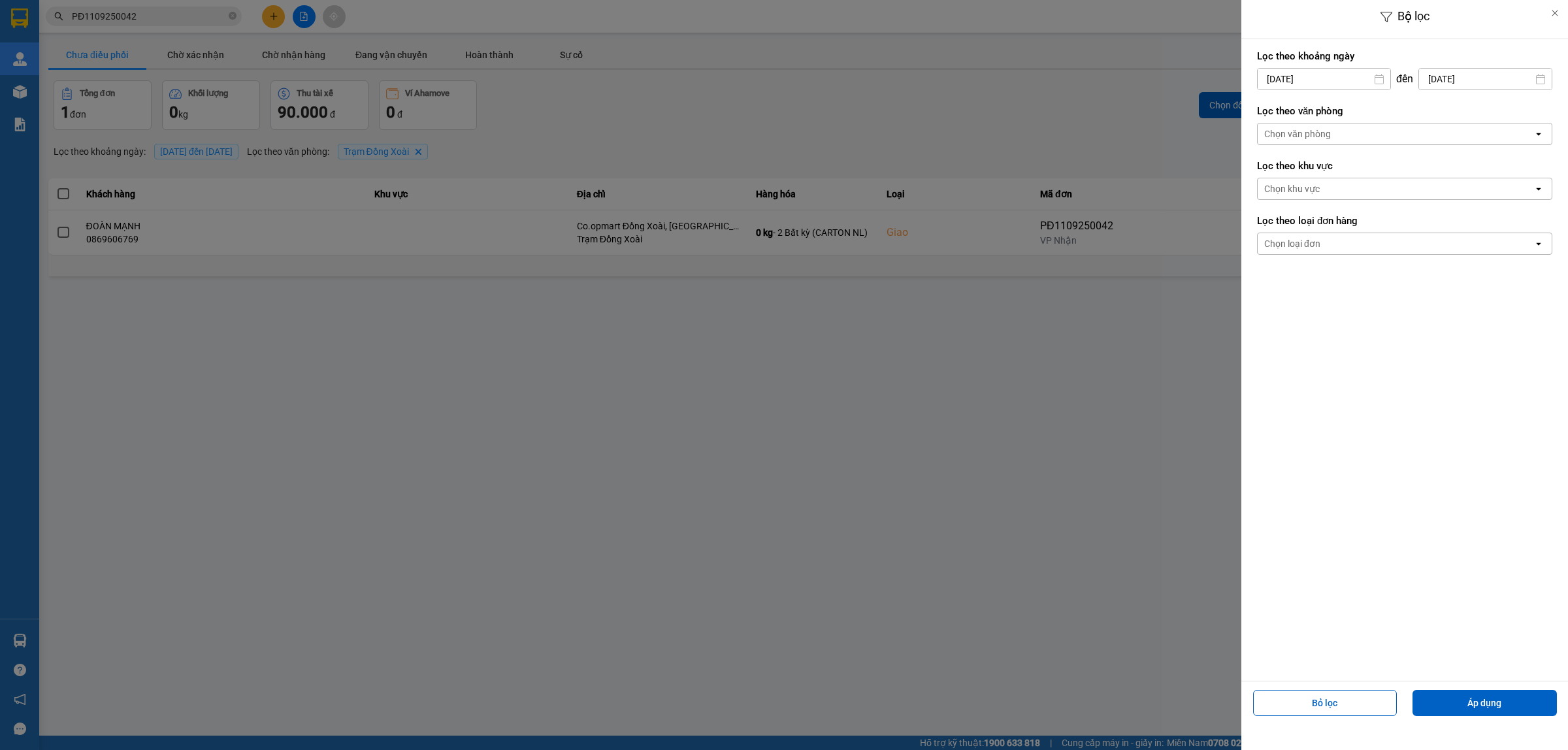
click at [121, 15] on div at bounding box center [784, 375] width 1568 height 750
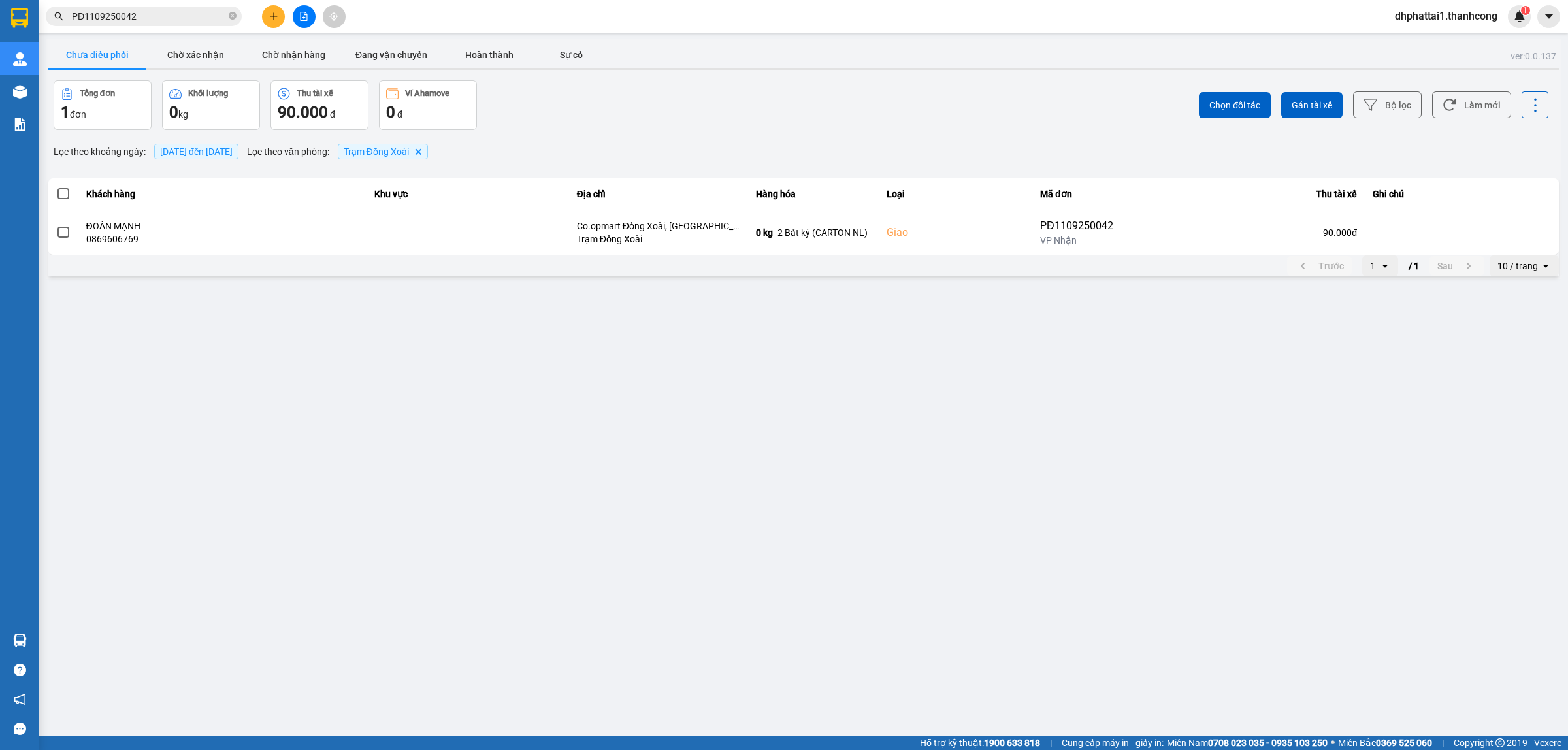
click at [154, 16] on div at bounding box center [784, 375] width 1568 height 750
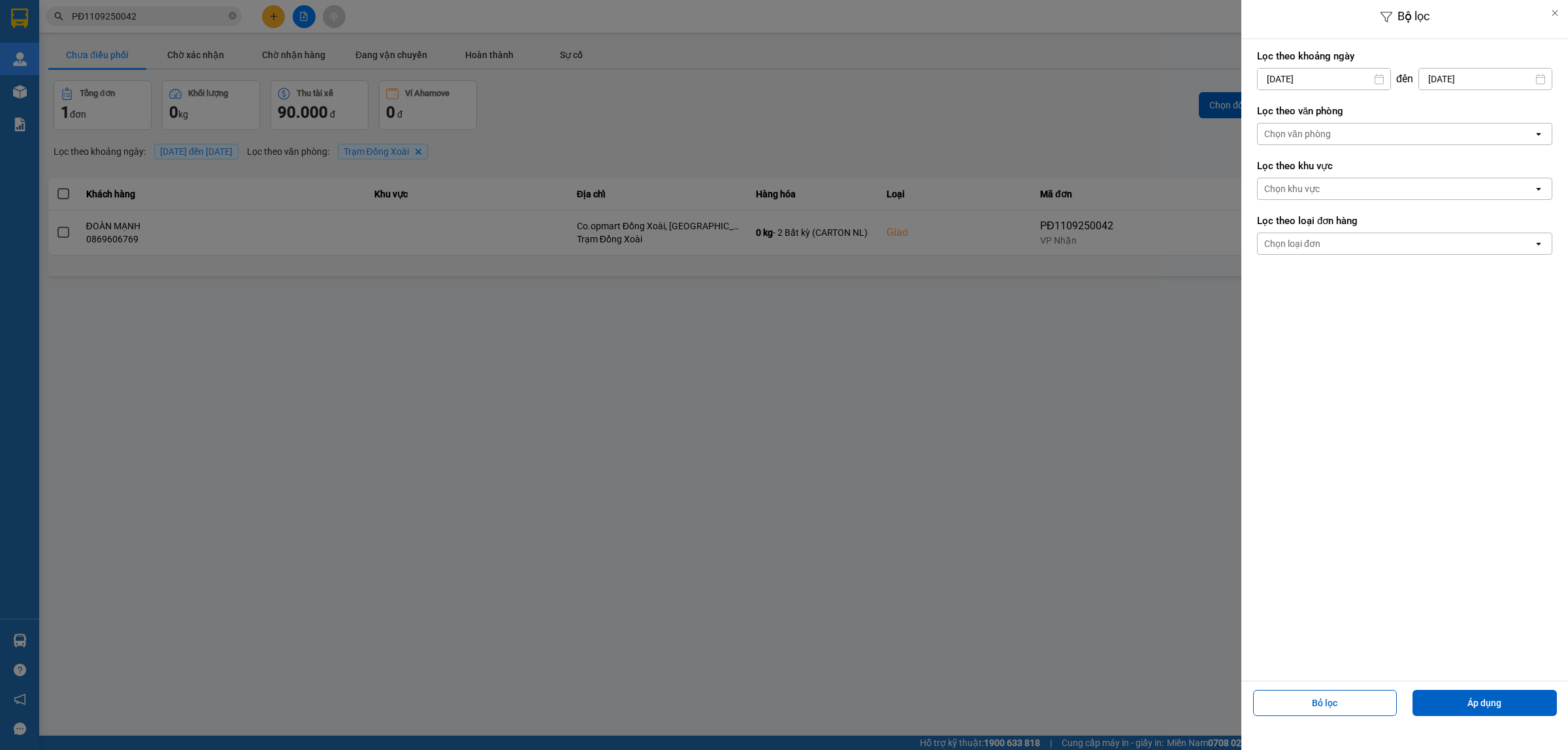
drag, startPoint x: 814, startPoint y: 23, endPoint x: 850, endPoint y: 28, distance: 36.3
click at [818, 25] on div at bounding box center [784, 375] width 1568 height 750
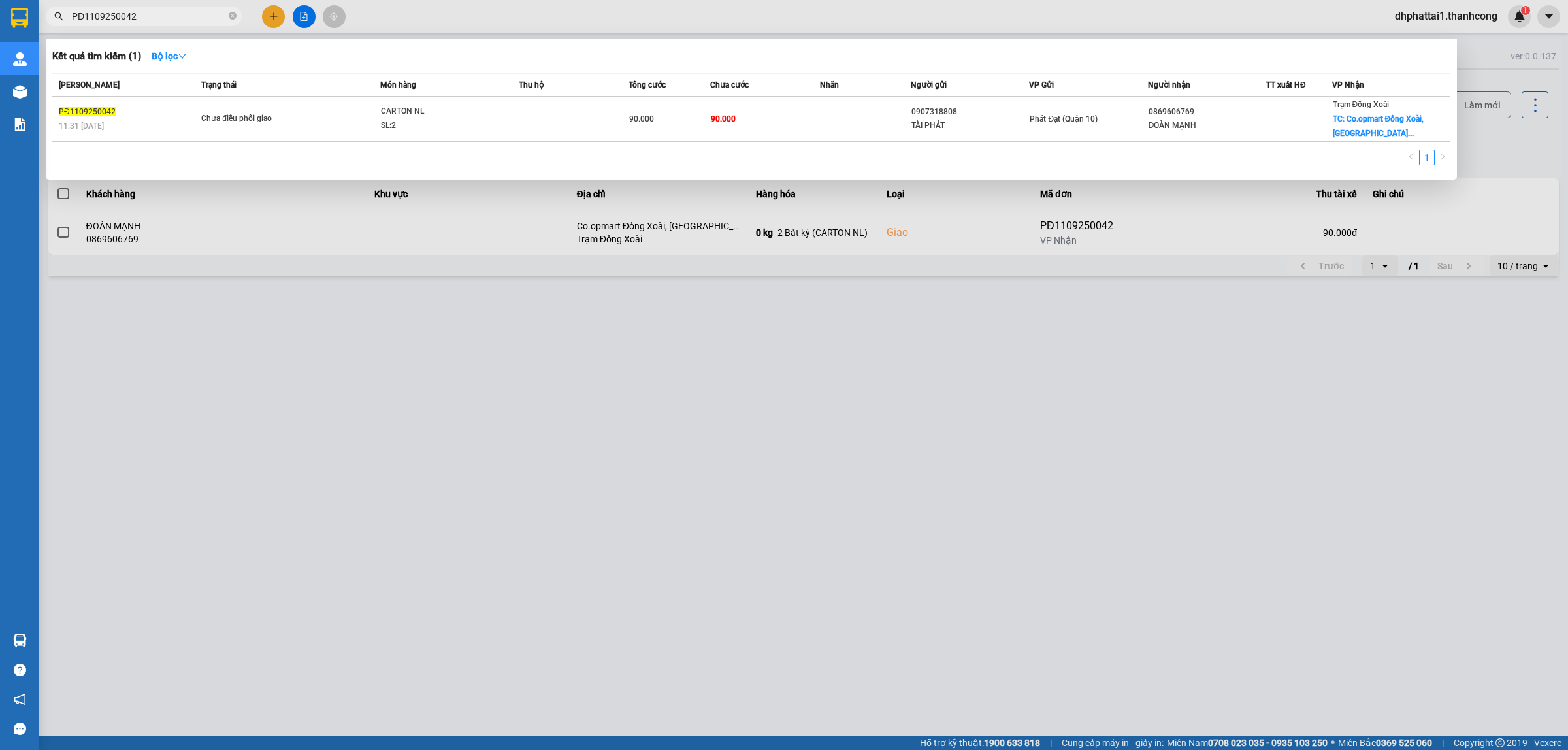
click at [117, 17] on input "PĐ1109250042" at bounding box center [149, 16] width 154 height 14
click at [1194, 246] on div at bounding box center [784, 375] width 1568 height 750
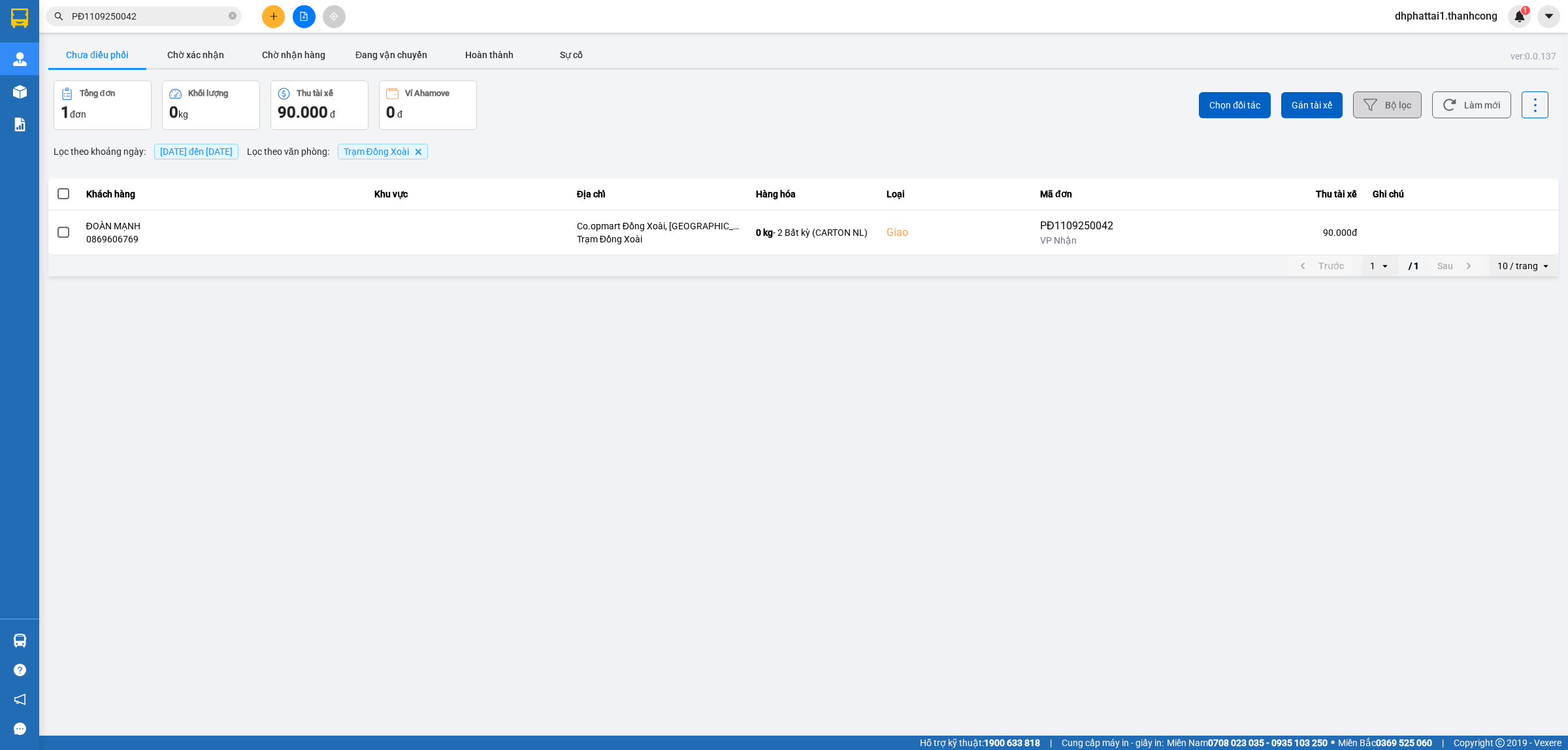
click at [1402, 106] on button "Bộ lọc" at bounding box center [1387, 105] width 69 height 27
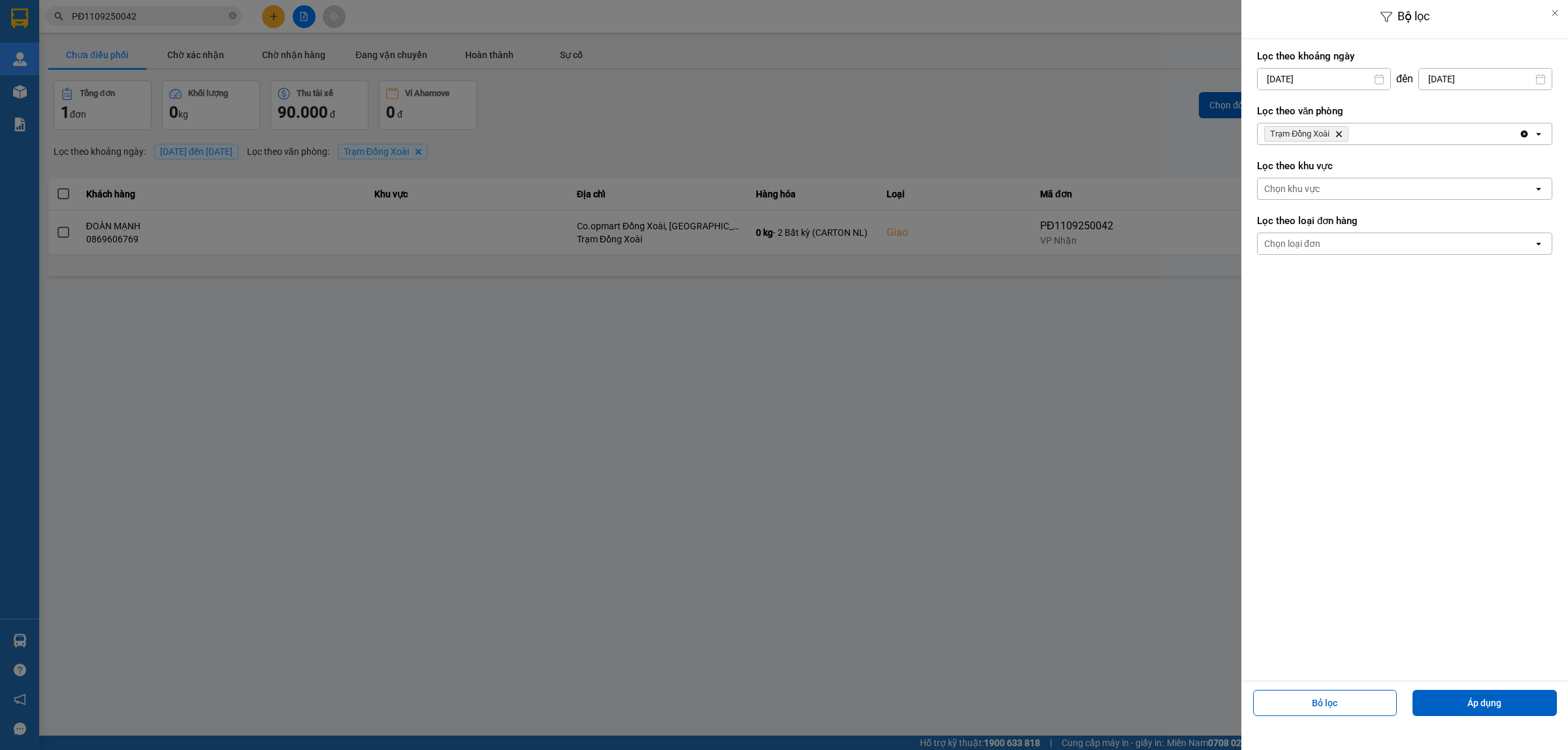
click at [1344, 132] on span "Trạm Đồng Xoài Delete" at bounding box center [1306, 134] width 84 height 16
click at [1339, 131] on icon "Delete" at bounding box center [1339, 134] width 8 height 8
click at [1339, 131] on div "Chọn văn phòng" at bounding box center [1395, 134] width 275 height 21
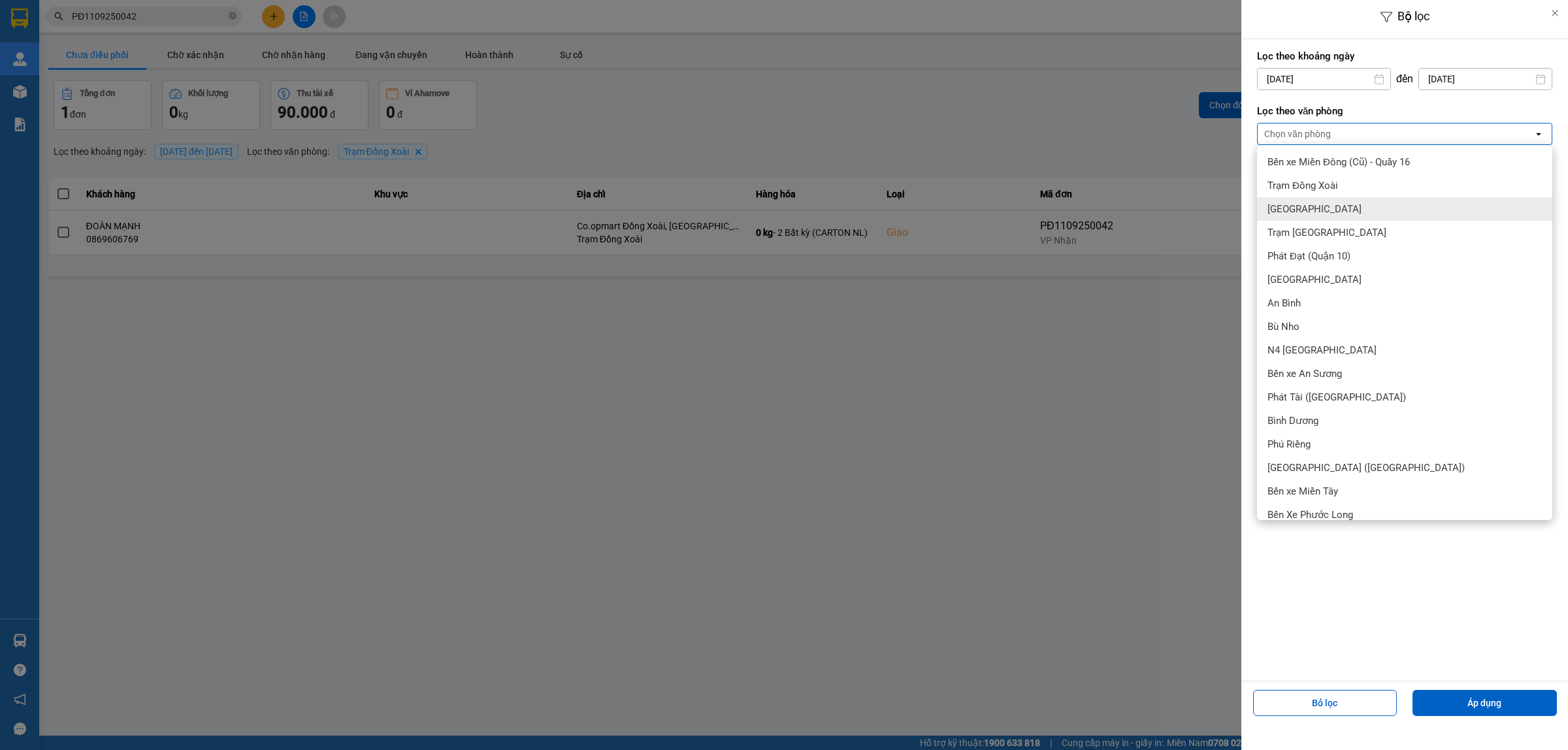
click at [1333, 211] on div "[GEOGRAPHIC_DATA]" at bounding box center [1405, 209] width 295 height 24
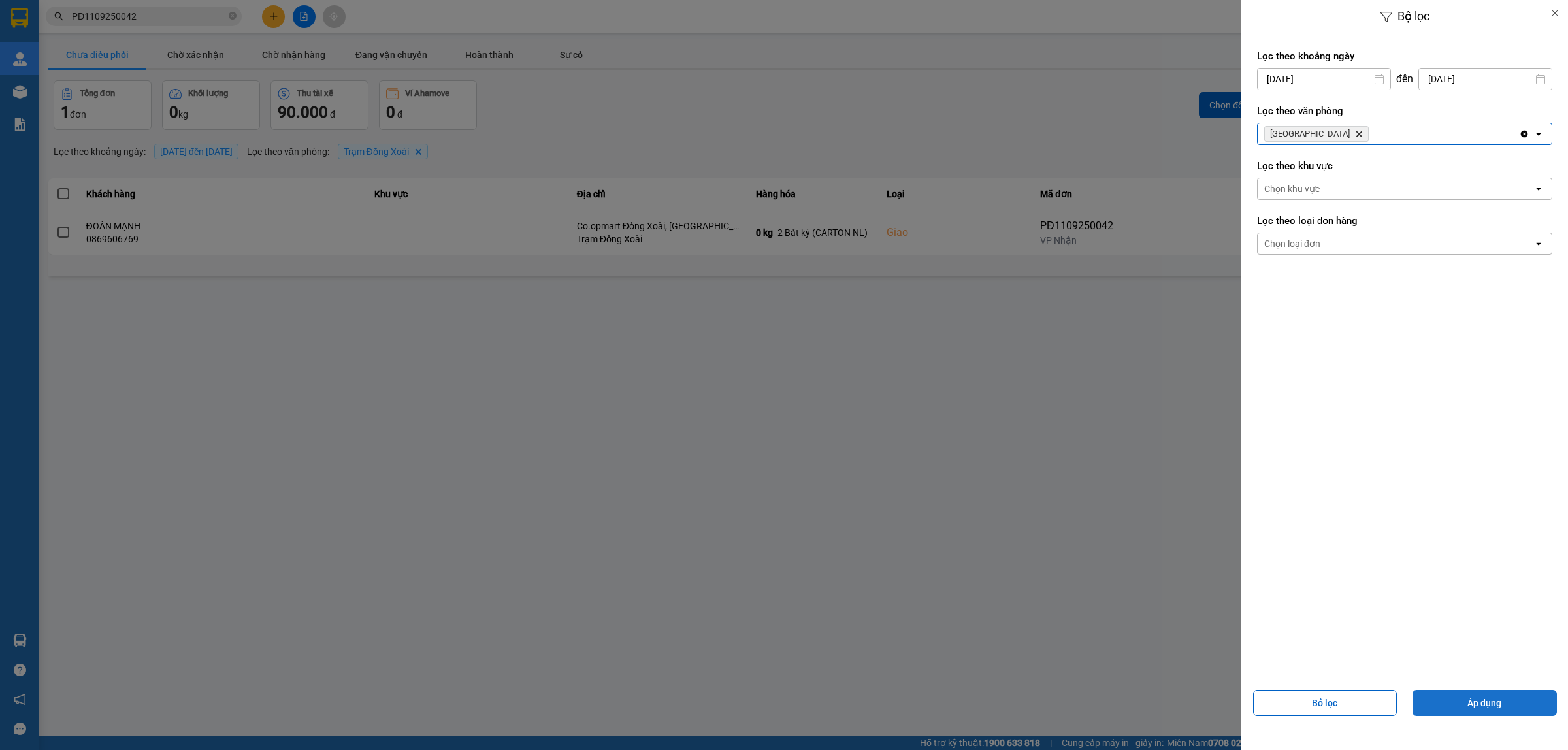
click at [1458, 701] on button "Áp dụng" at bounding box center [1484, 703] width 144 height 26
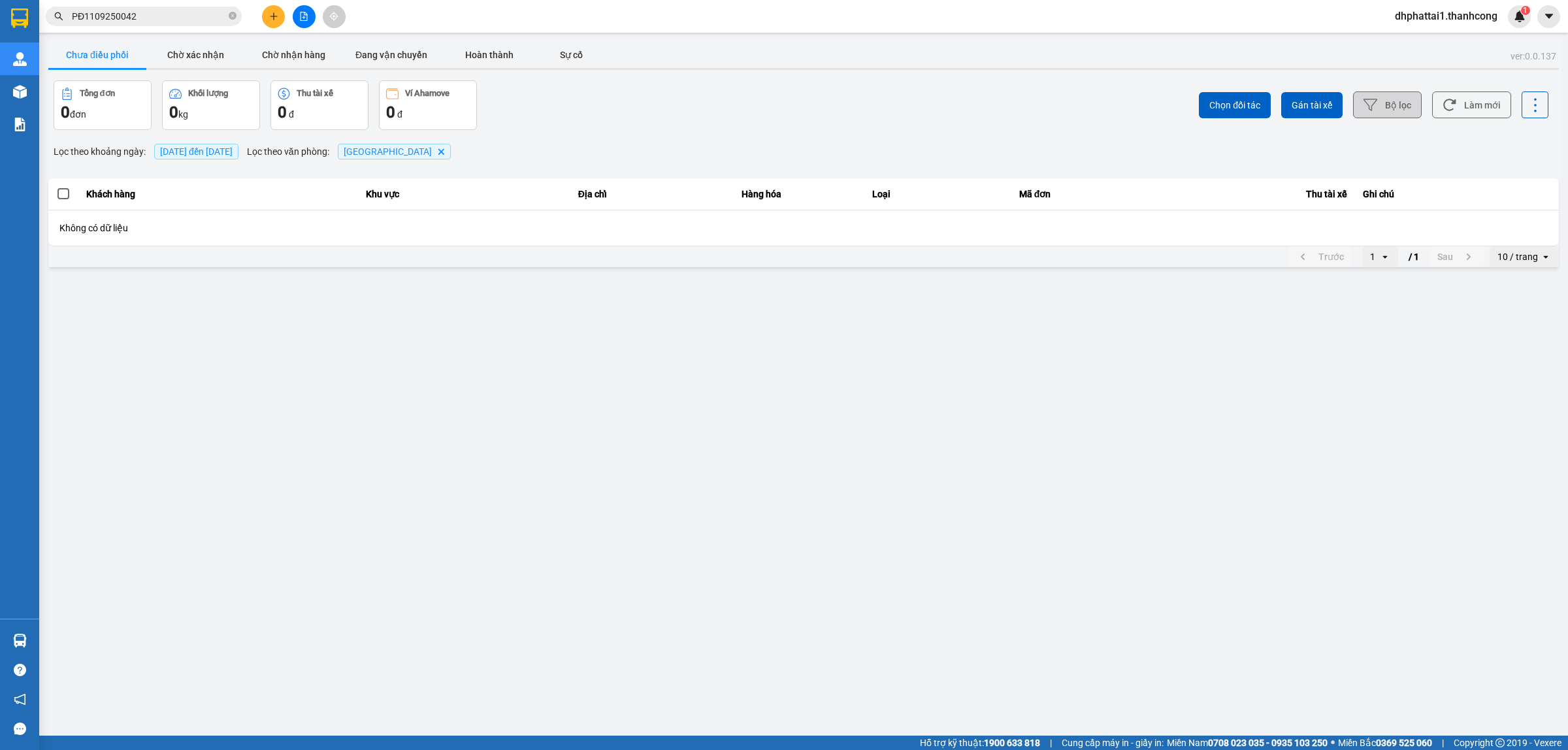
click at [1391, 110] on button "Bộ lọc" at bounding box center [1387, 105] width 69 height 27
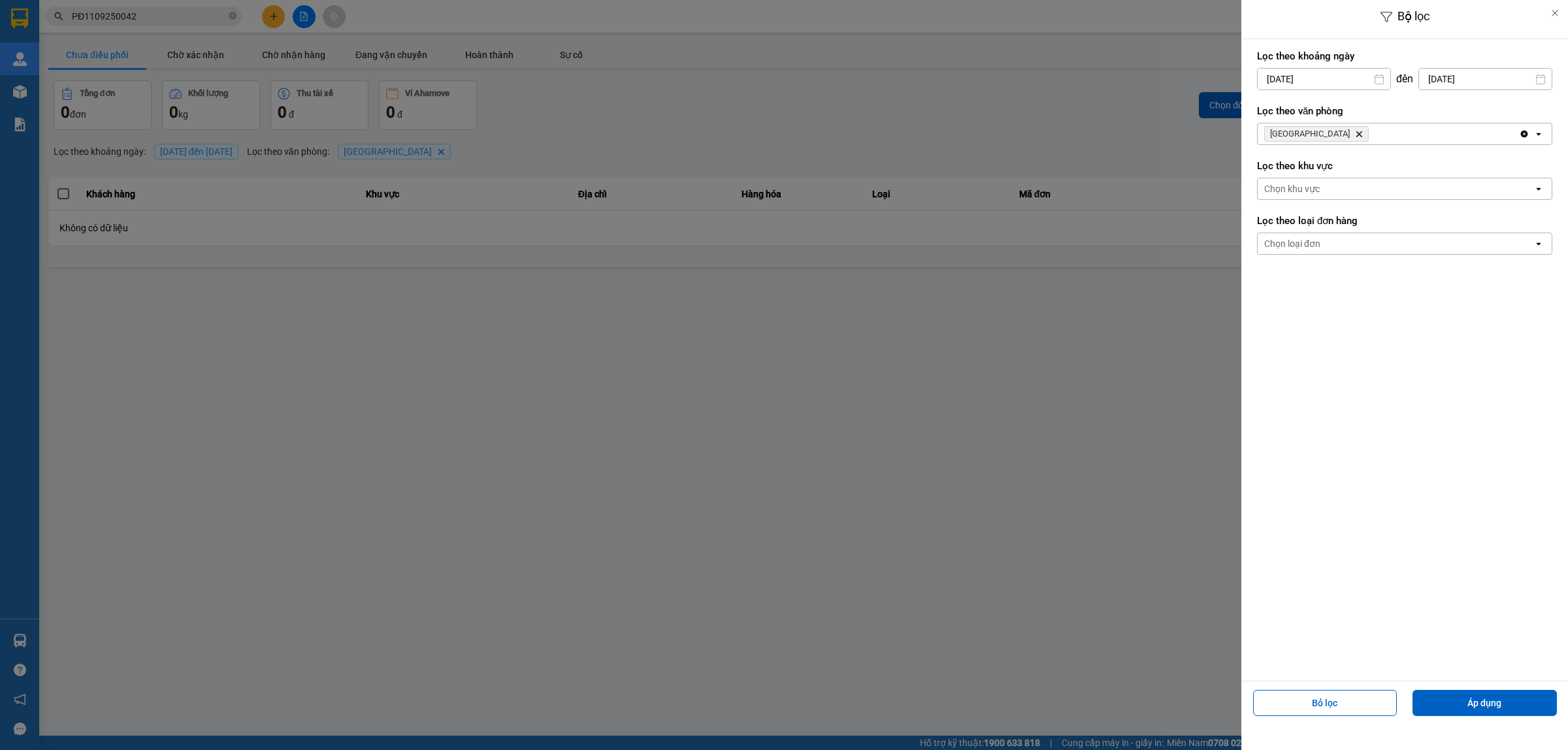
click at [1328, 135] on span "Phước Bình Delete" at bounding box center [1316, 134] width 105 height 16
click at [1357, 136] on icon "Phước Bình, close by backspace" at bounding box center [1359, 134] width 6 height 6
click at [1328, 131] on div "Chọn văn phòng" at bounding box center [1297, 134] width 67 height 13
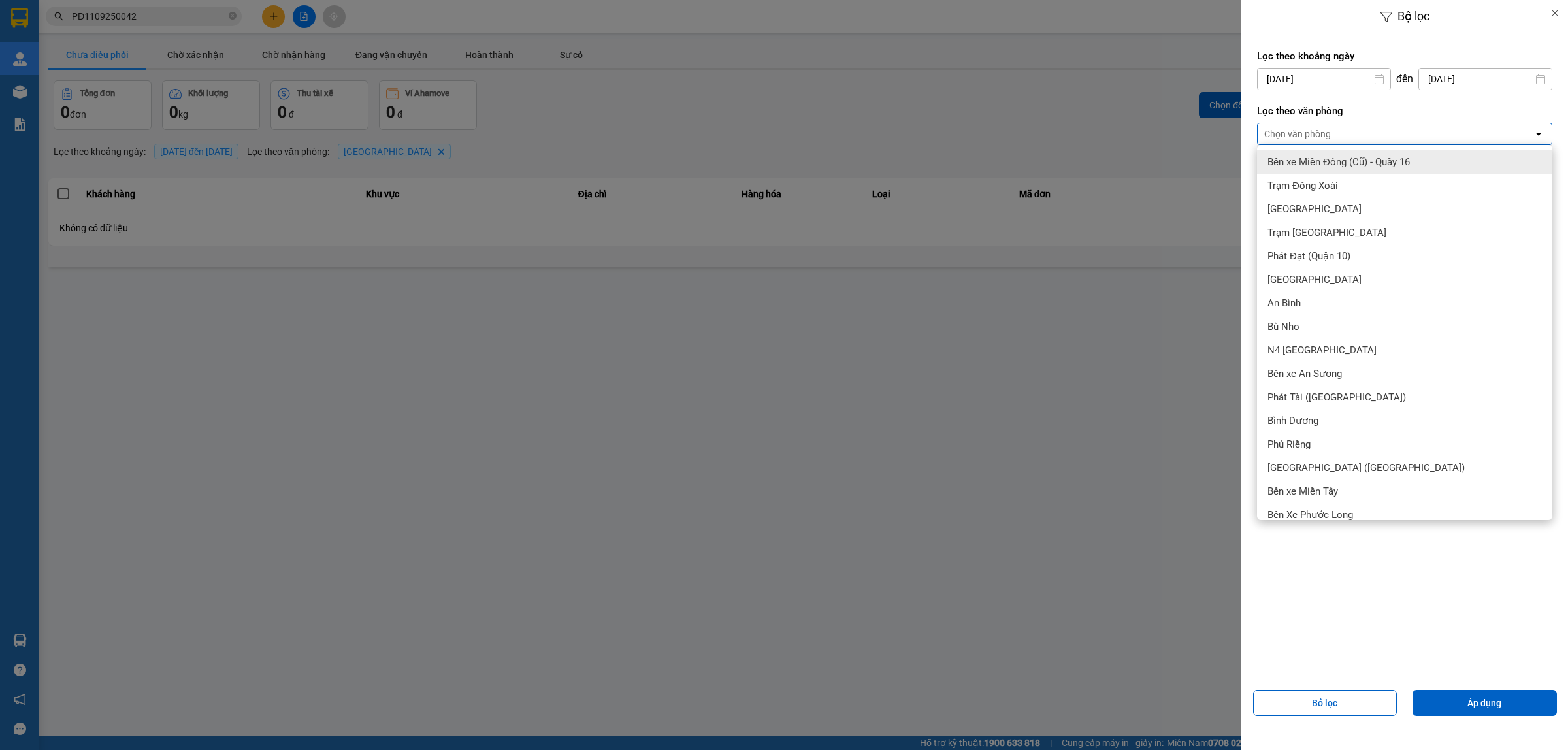
click at [1106, 434] on div at bounding box center [784, 375] width 1568 height 750
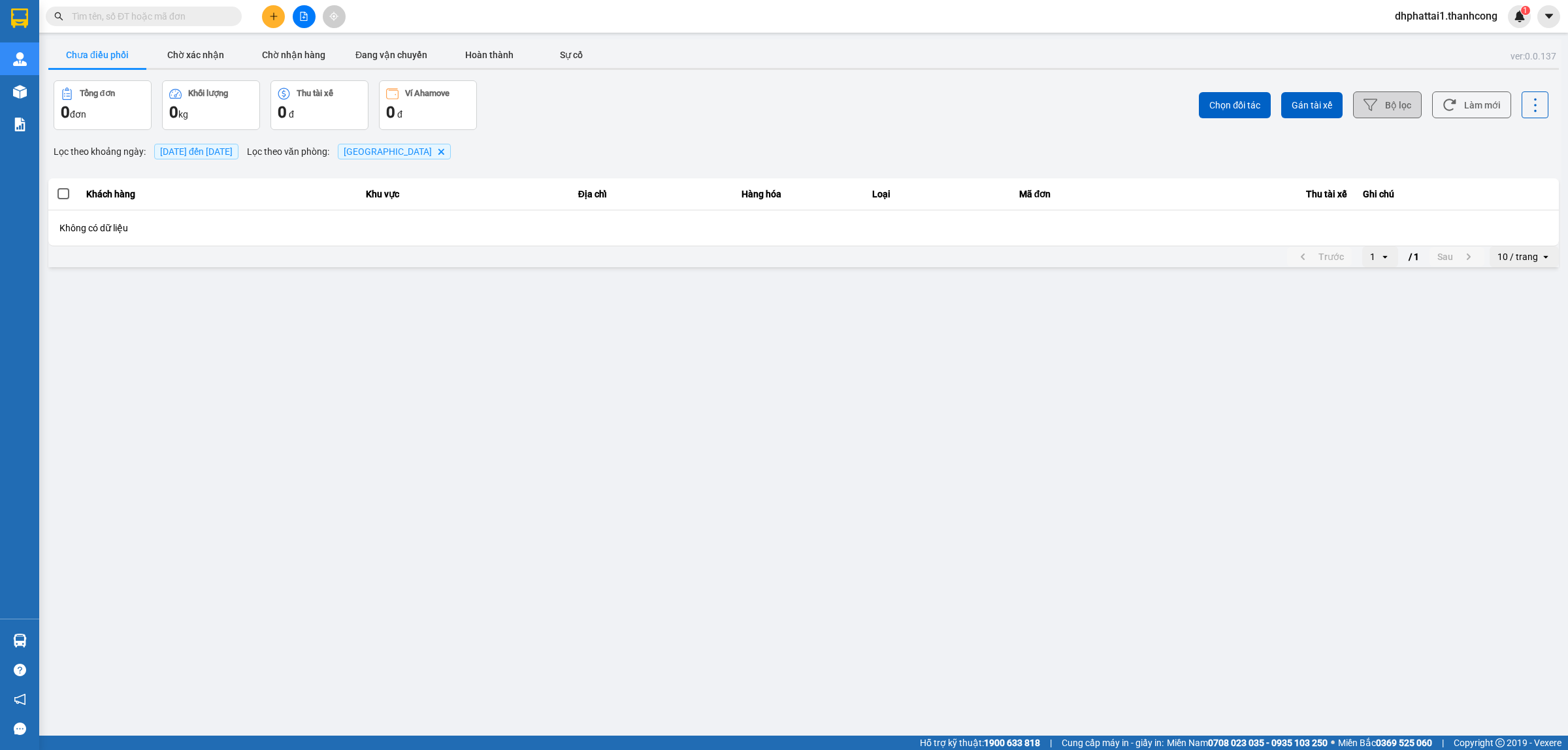
click at [1379, 99] on button "Bộ lọc" at bounding box center [1387, 105] width 69 height 27
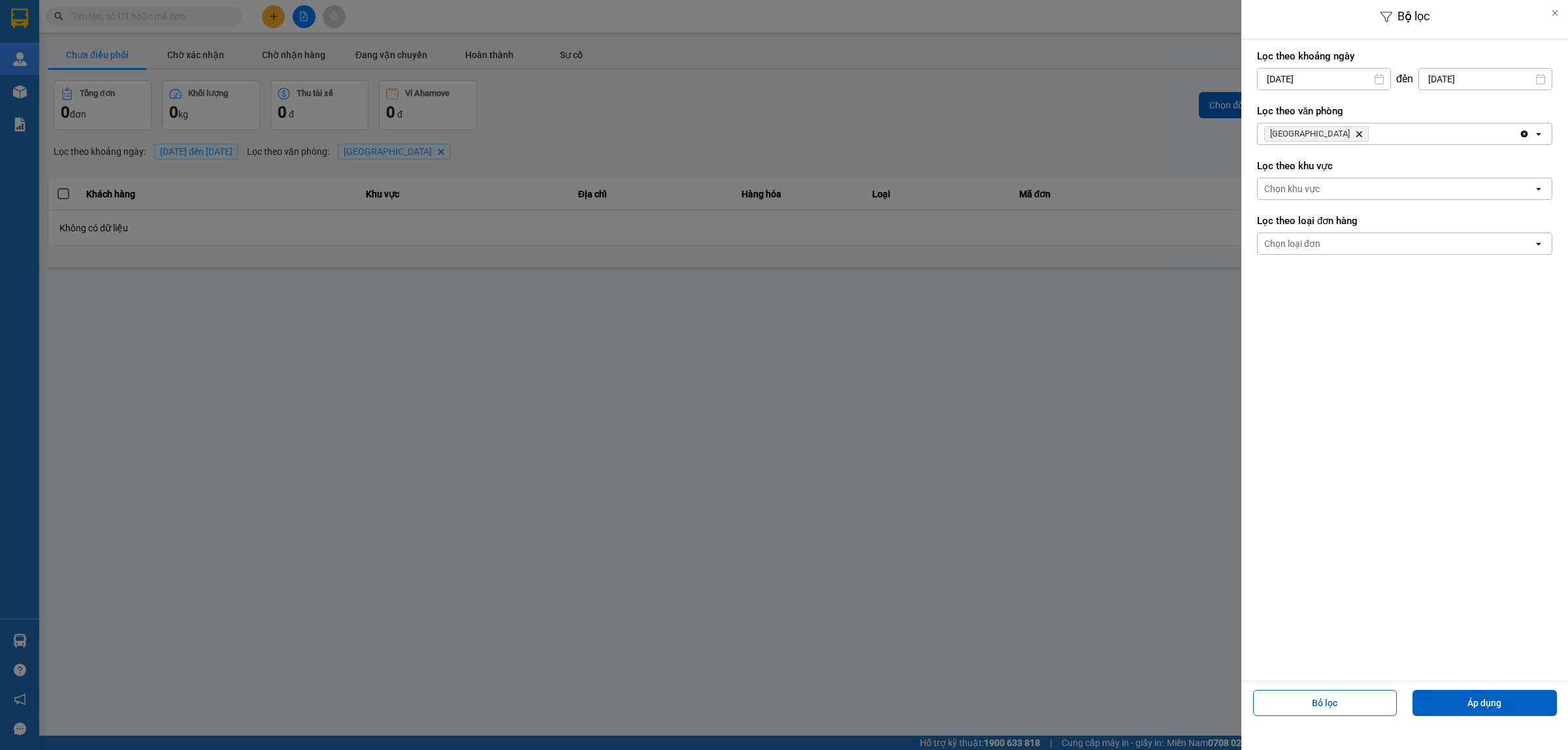
click at [1330, 135] on span "Phước Bình Delete" at bounding box center [1316, 134] width 105 height 16
click at [1357, 132] on icon "Phước Bình, close by backspace" at bounding box center [1359, 134] width 6 height 6
click at [1471, 703] on button "Áp dụng" at bounding box center [1484, 703] width 144 height 26
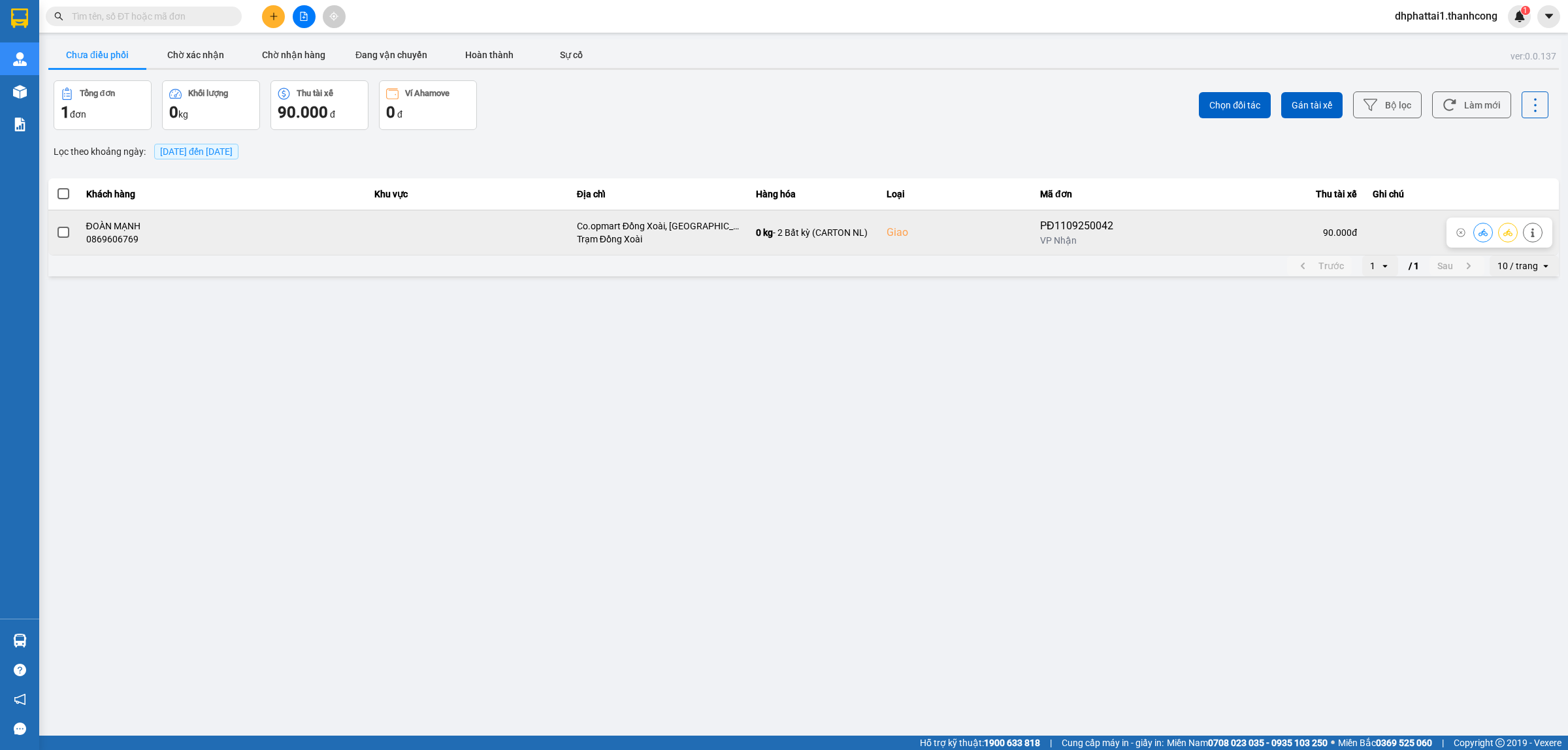
click at [1093, 223] on div "PĐ1109250042" at bounding box center [1081, 226] width 82 height 16
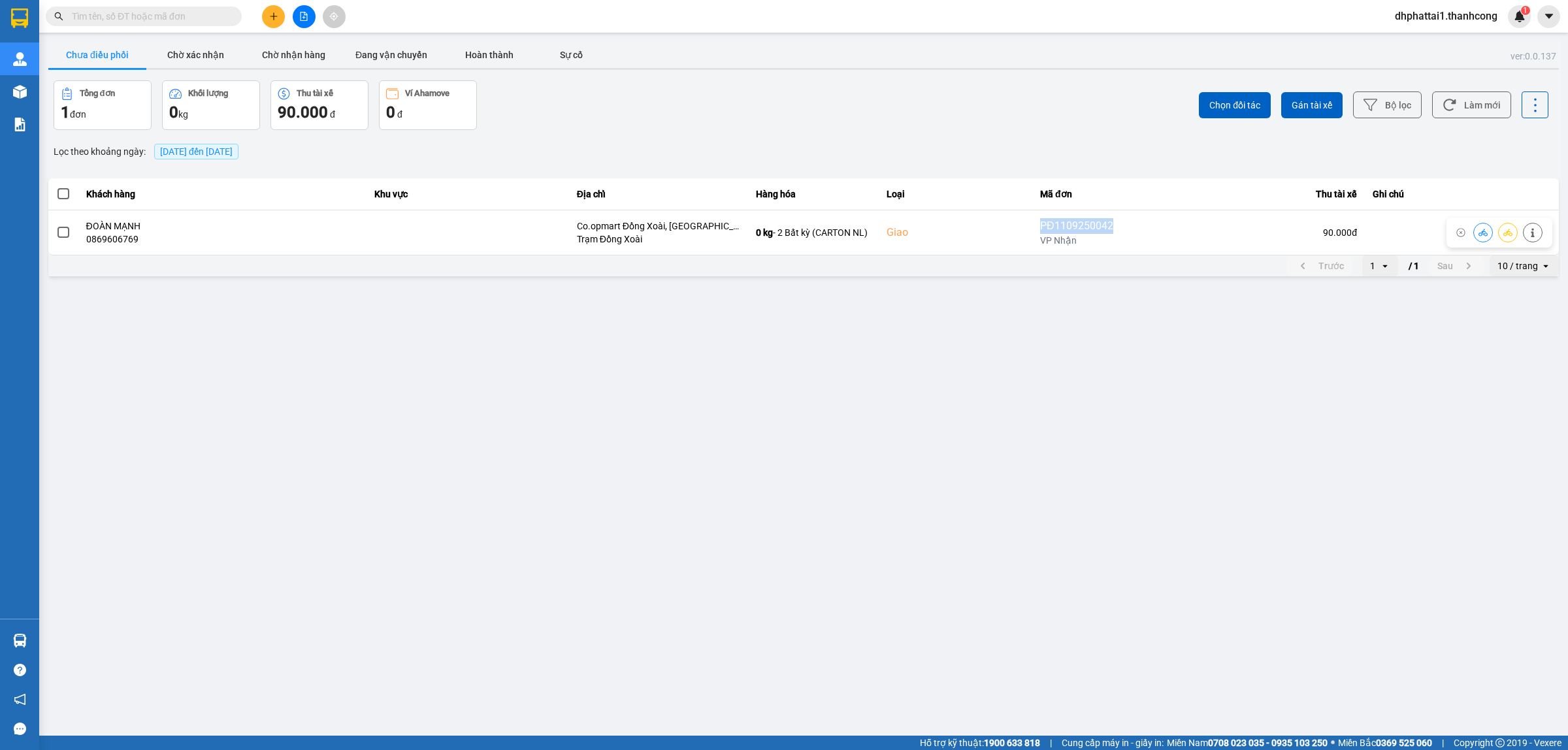
copy div "PĐ1109250042"
click at [1421, 14] on span "dhphattai1.thanhcong" at bounding box center [1445, 16] width 123 height 16
copy span "dhphattai1.thanhcong"
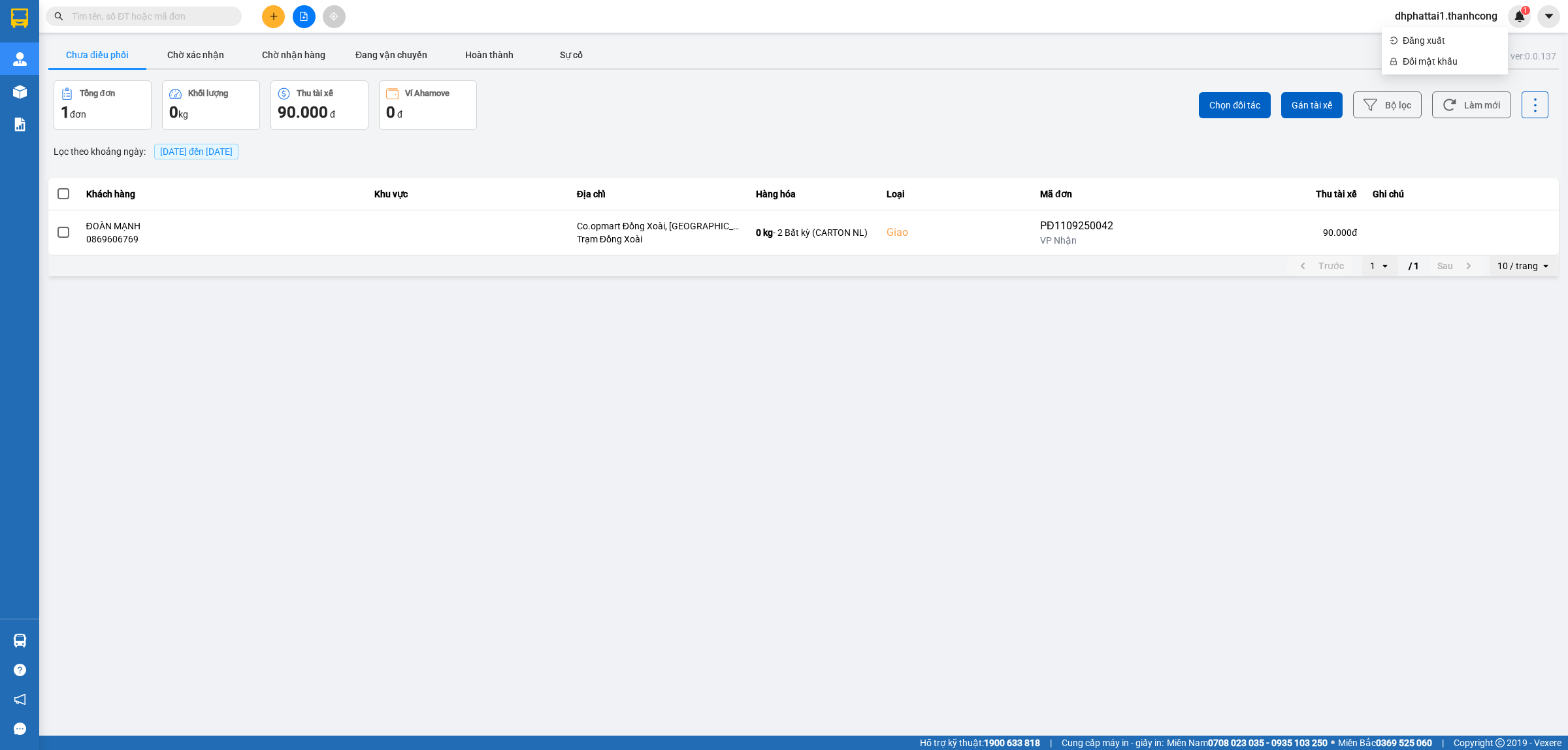
click at [1559, 180] on div "ver: 0.0.137 Chưa điều phối Chờ xác nhận Chờ nhận hàng Đang vận chuyển Hoàn thà…" at bounding box center [803, 159] width 1516 height 240
click at [1386, 107] on button "Bộ lọc" at bounding box center [1387, 105] width 69 height 27
click at [1405, 107] on button "Bộ lọc" at bounding box center [1387, 105] width 69 height 27
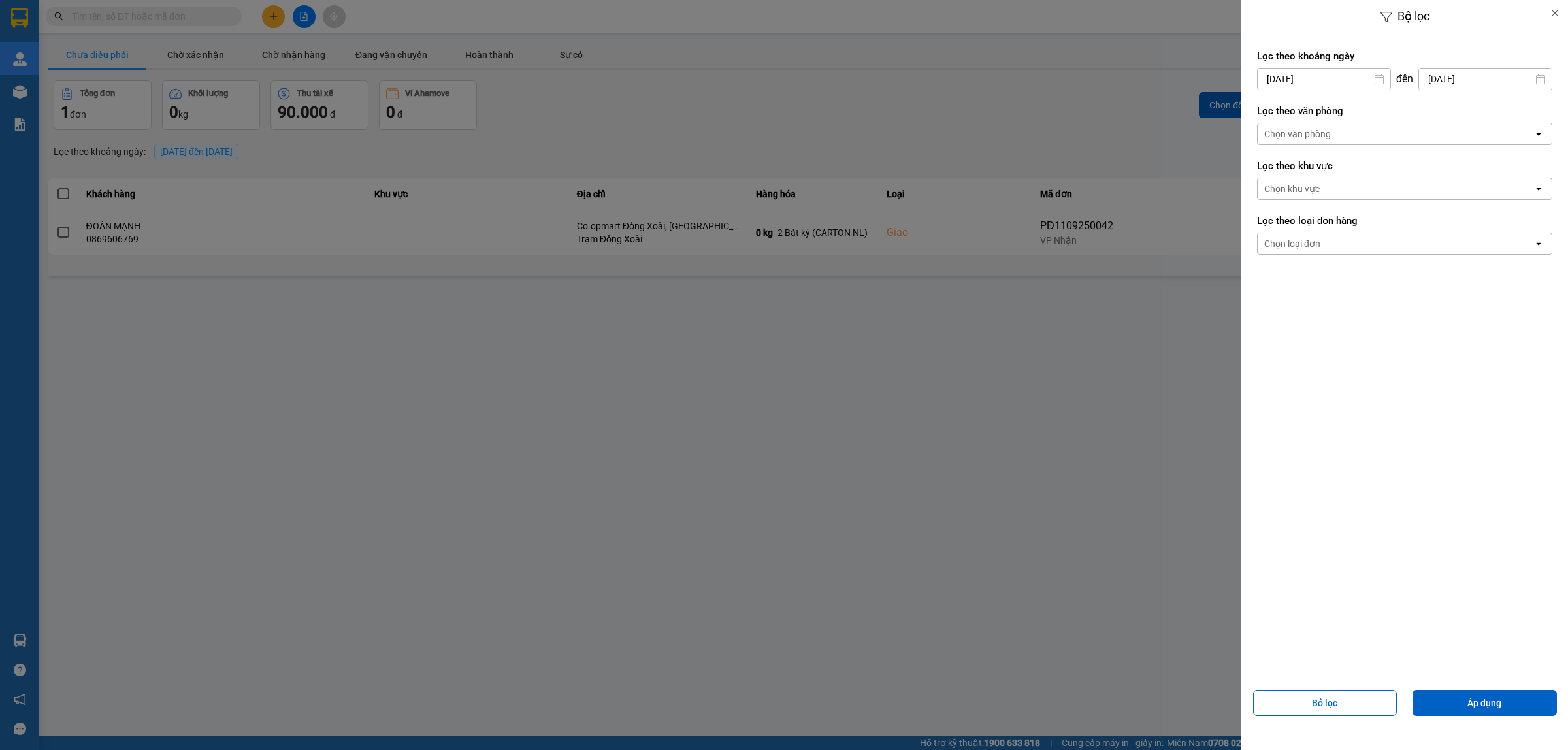
click at [1369, 139] on div "Chọn văn phòng" at bounding box center [1395, 134] width 275 height 21
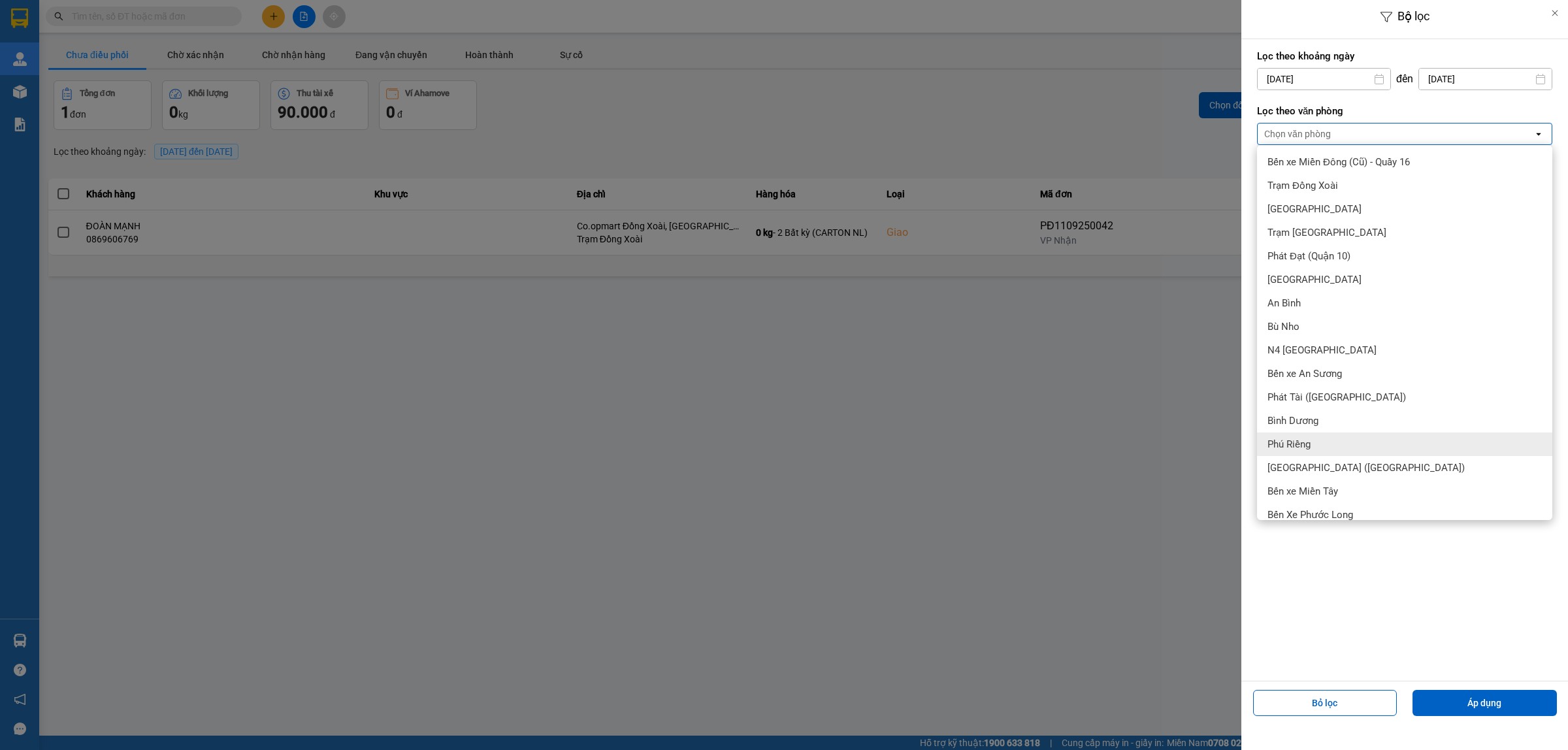
click at [1439, 108] on label "Lọc theo văn phòng" at bounding box center [1405, 111] width 295 height 13
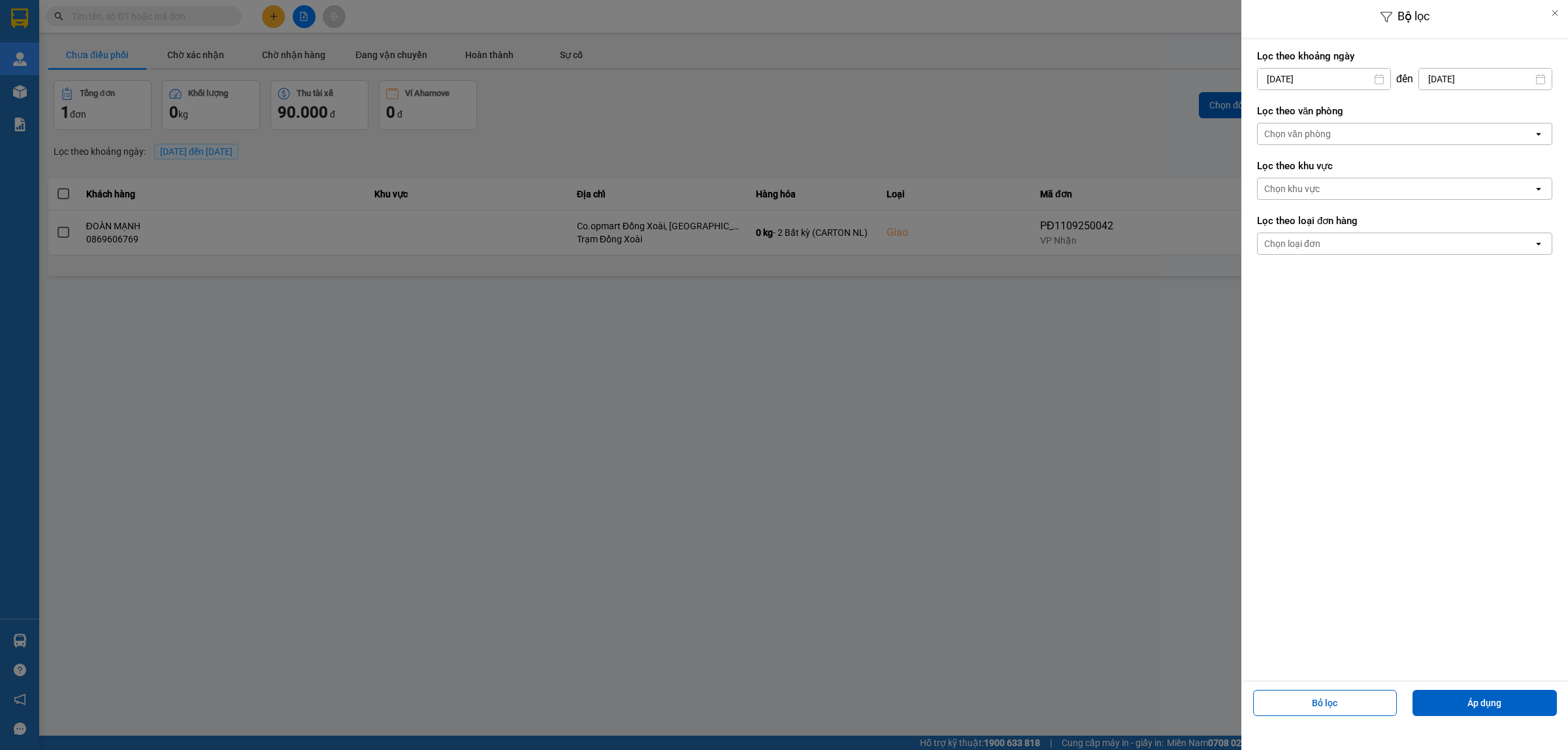
click at [1295, 137] on div "Chọn văn phòng" at bounding box center [1297, 134] width 67 height 13
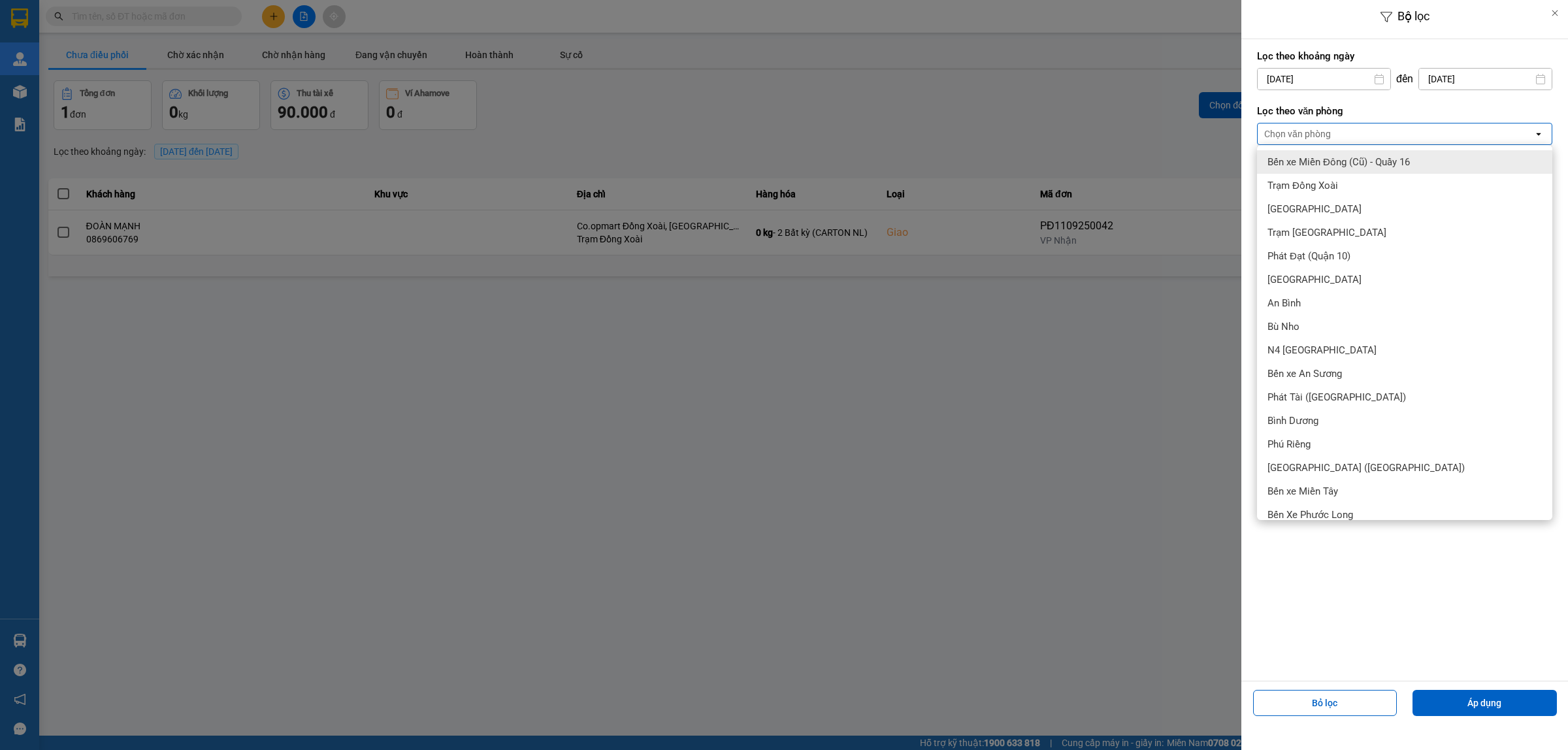
click at [1295, 137] on div "Chọn văn phòng" at bounding box center [1297, 134] width 67 height 13
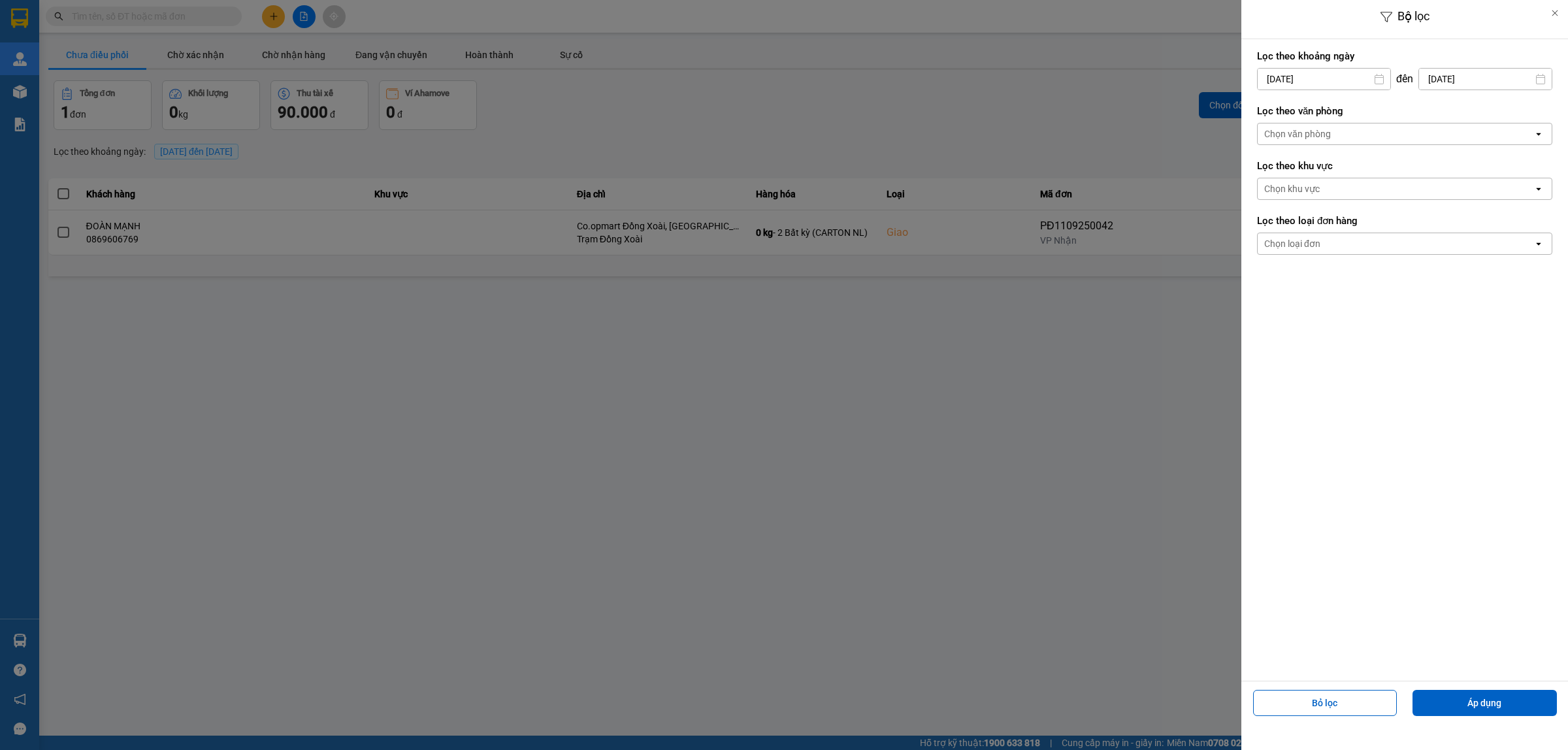
click at [1324, 136] on div "Chọn văn phòng" at bounding box center [1297, 134] width 67 height 13
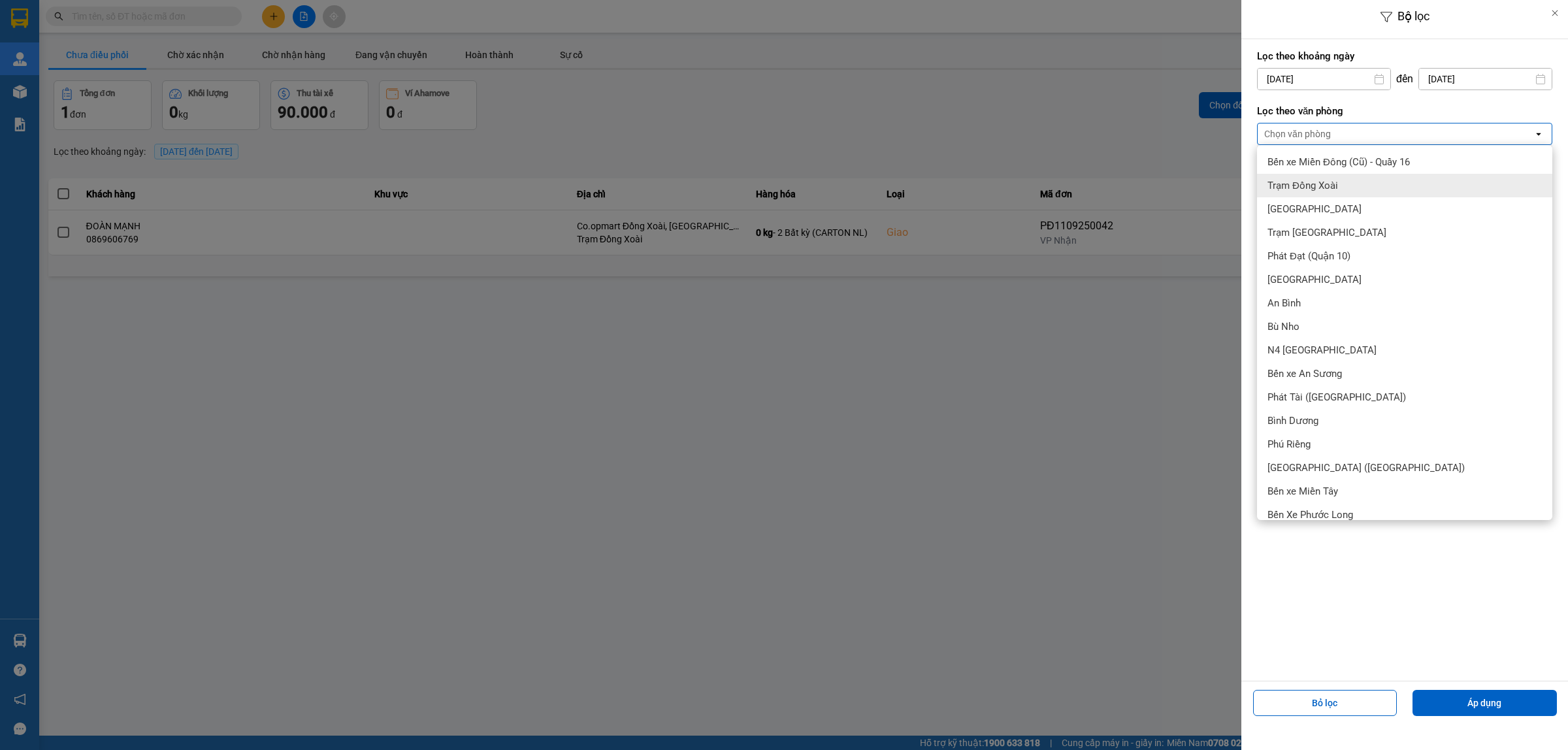
click at [1335, 182] on span "Trạm Đồng Xoài" at bounding box center [1302, 186] width 70 height 13
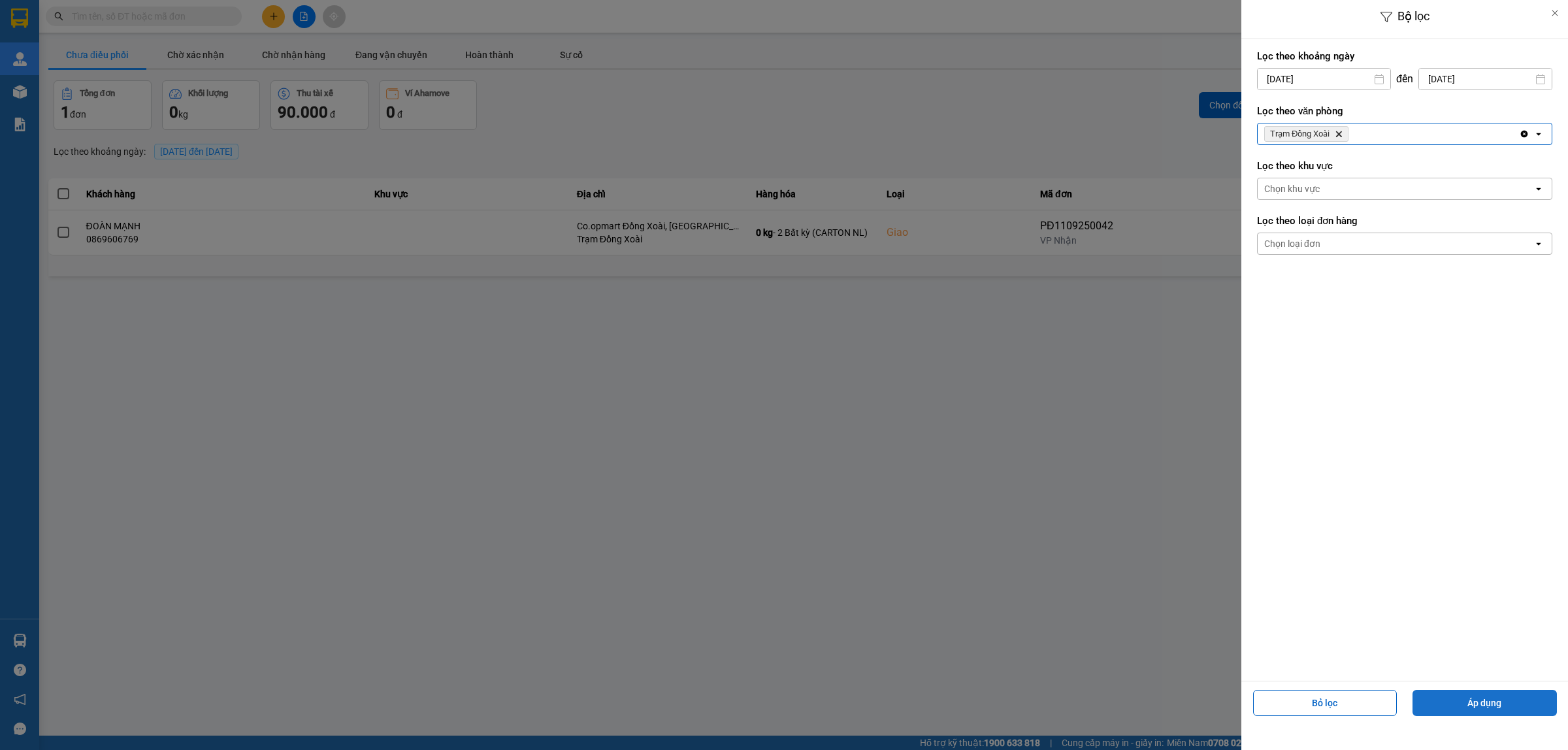
click at [1494, 709] on button "Áp dụng" at bounding box center [1484, 703] width 144 height 26
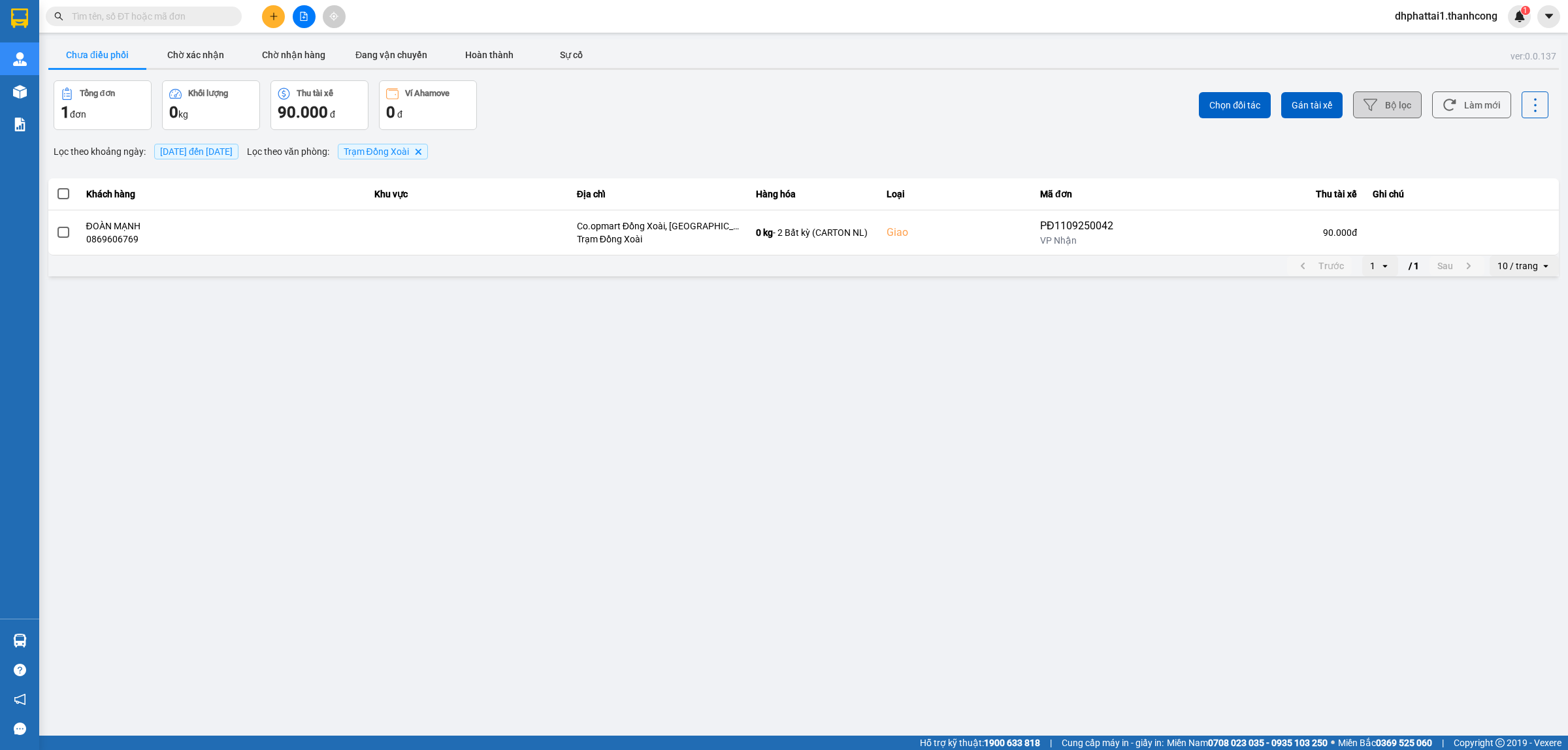
click at [1382, 115] on button "Bộ lọc" at bounding box center [1387, 105] width 69 height 27
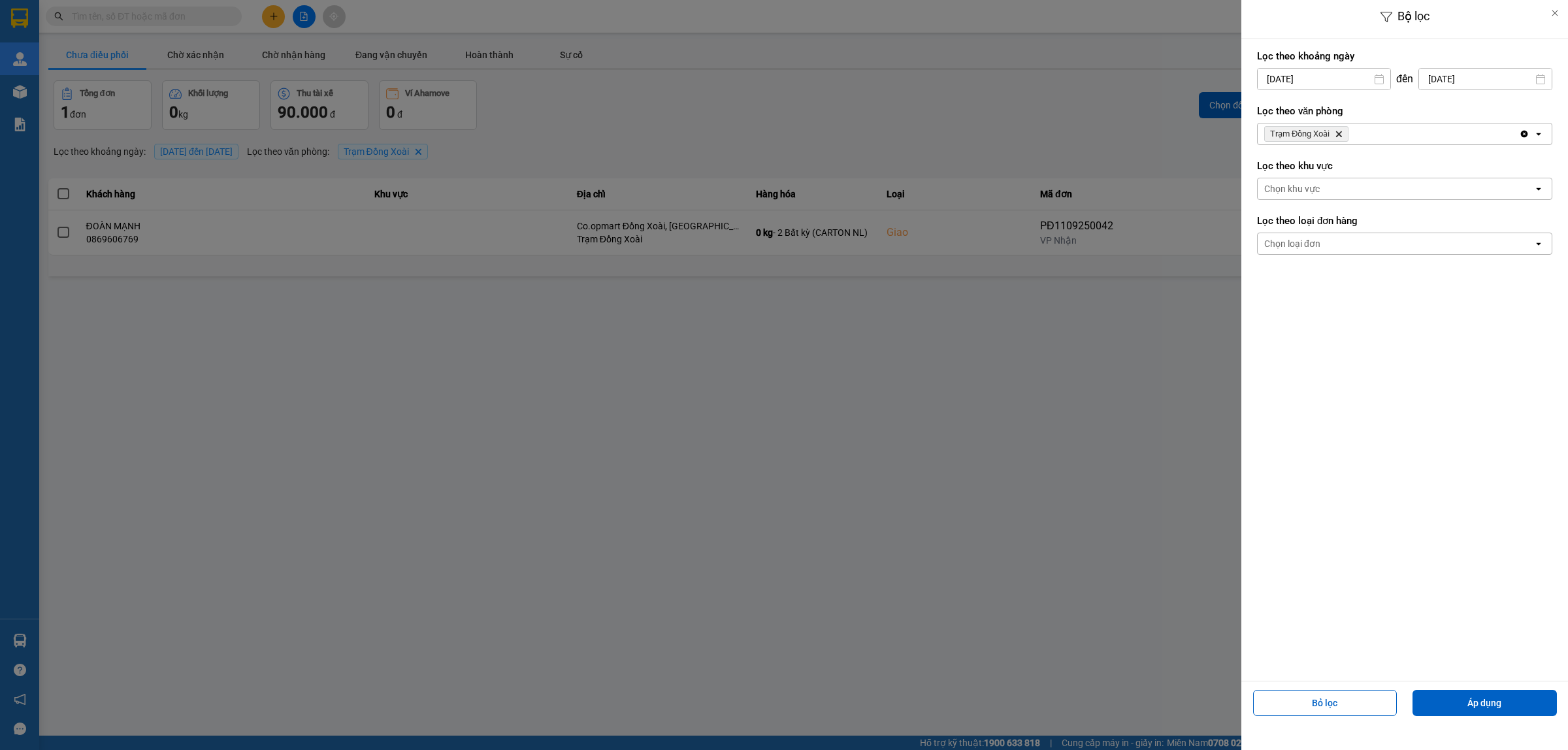
click at [1343, 130] on icon "Delete" at bounding box center [1339, 134] width 8 height 8
click at [1357, 132] on div "Chọn văn phòng" at bounding box center [1395, 134] width 275 height 21
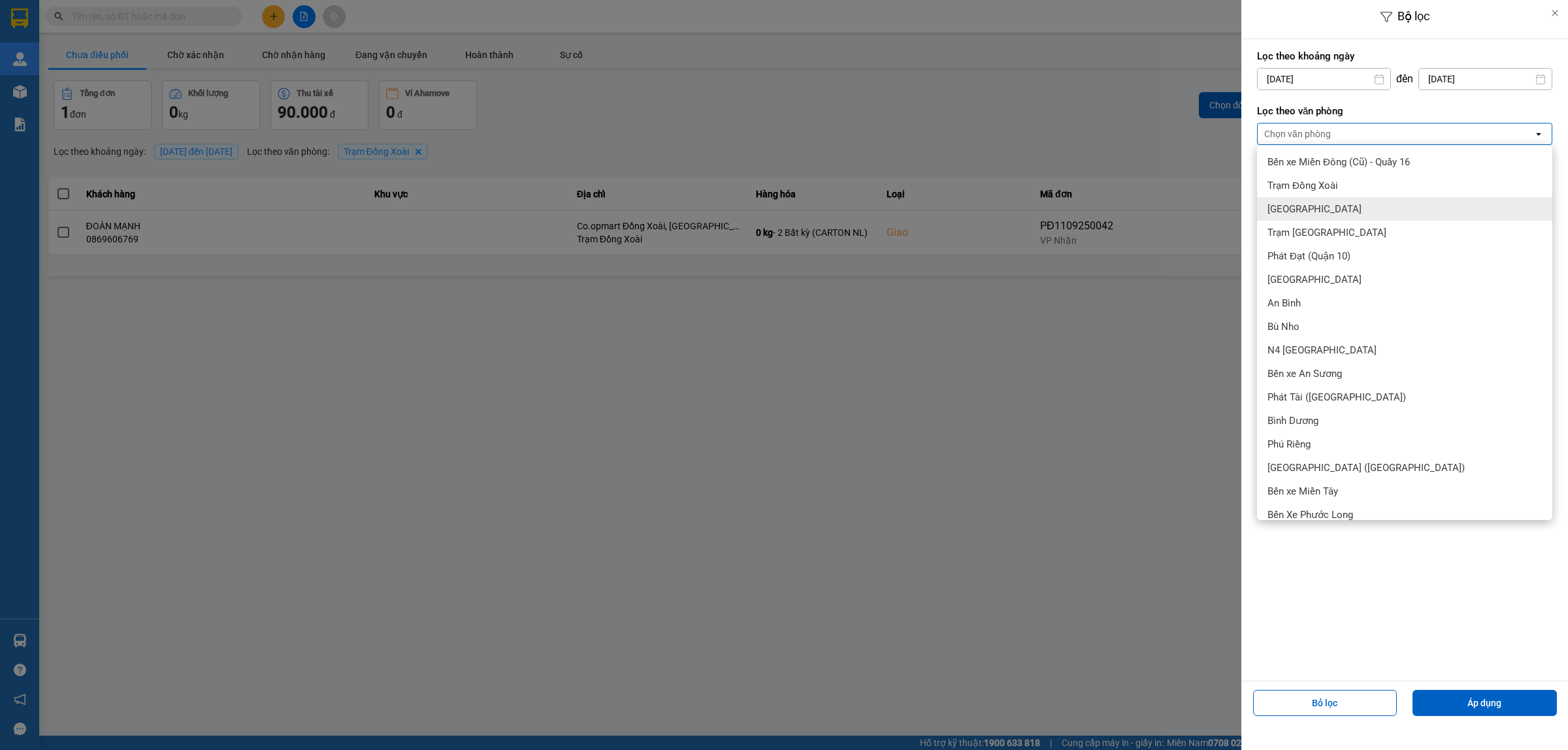
click at [1314, 210] on span "[GEOGRAPHIC_DATA]" at bounding box center [1314, 209] width 94 height 13
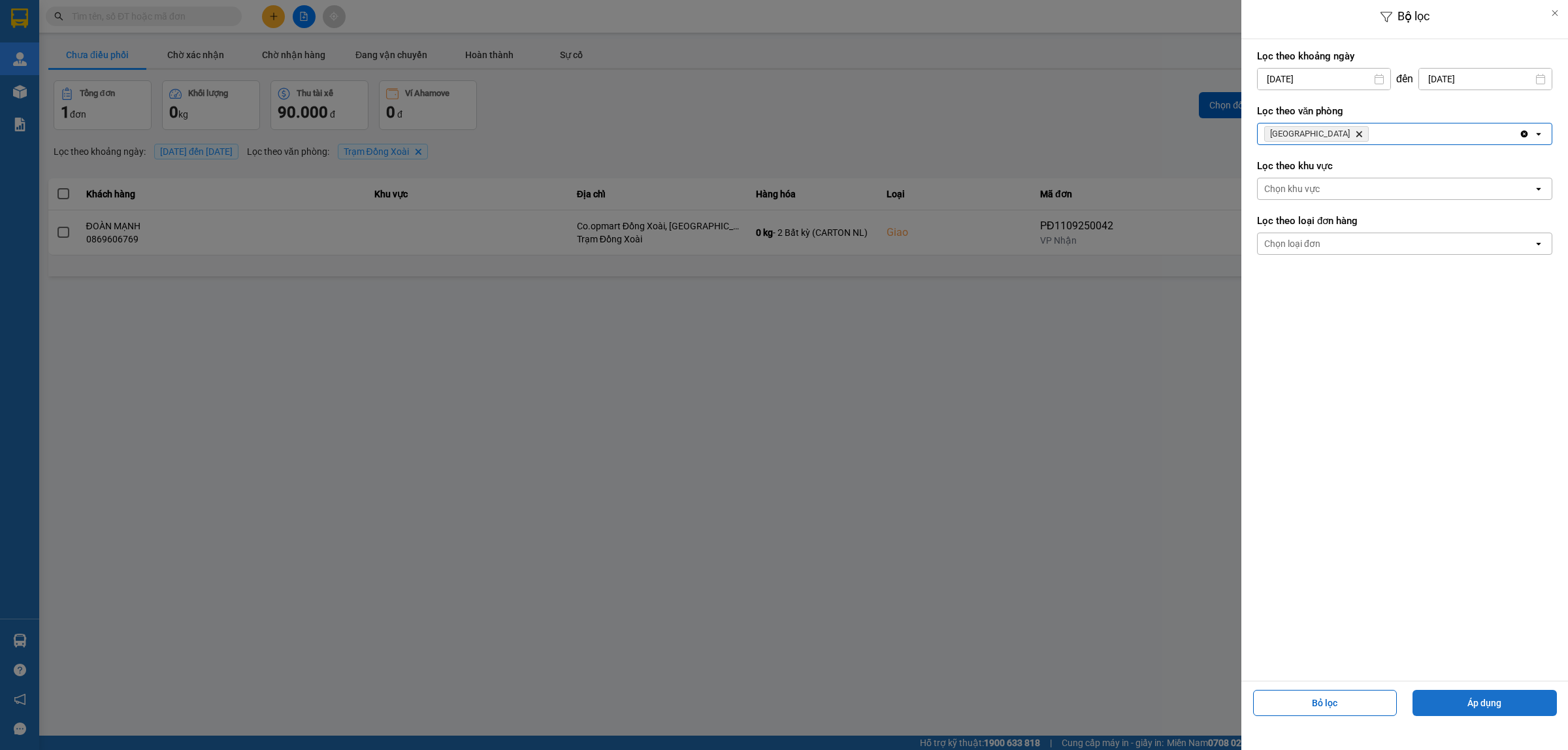
click at [1523, 711] on button "Áp dụng" at bounding box center [1484, 703] width 144 height 26
